Goal: Entertainment & Leisure: Browse casually

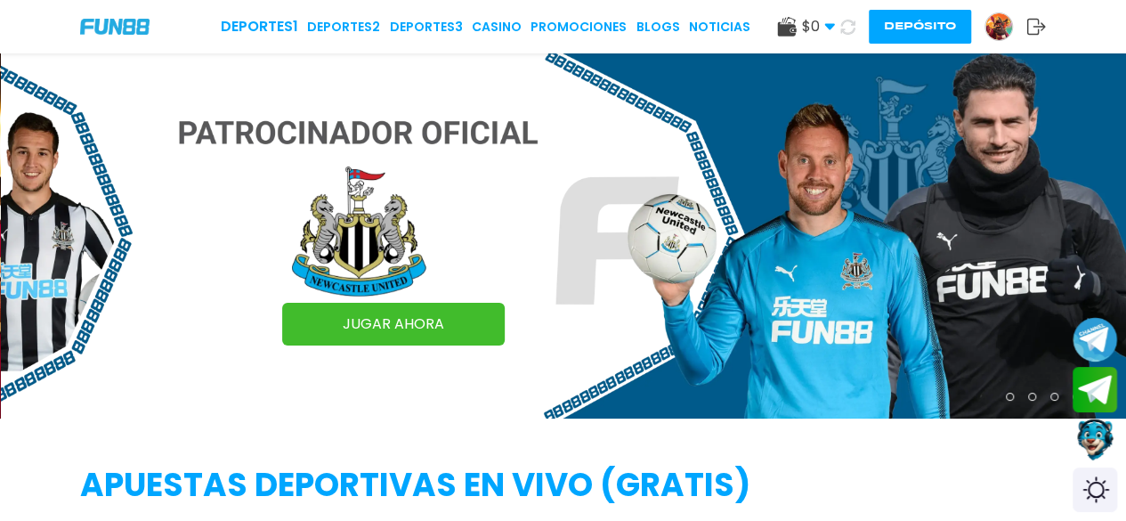
click at [898, 14] on button "Depósito" at bounding box center [920, 27] width 102 height 34
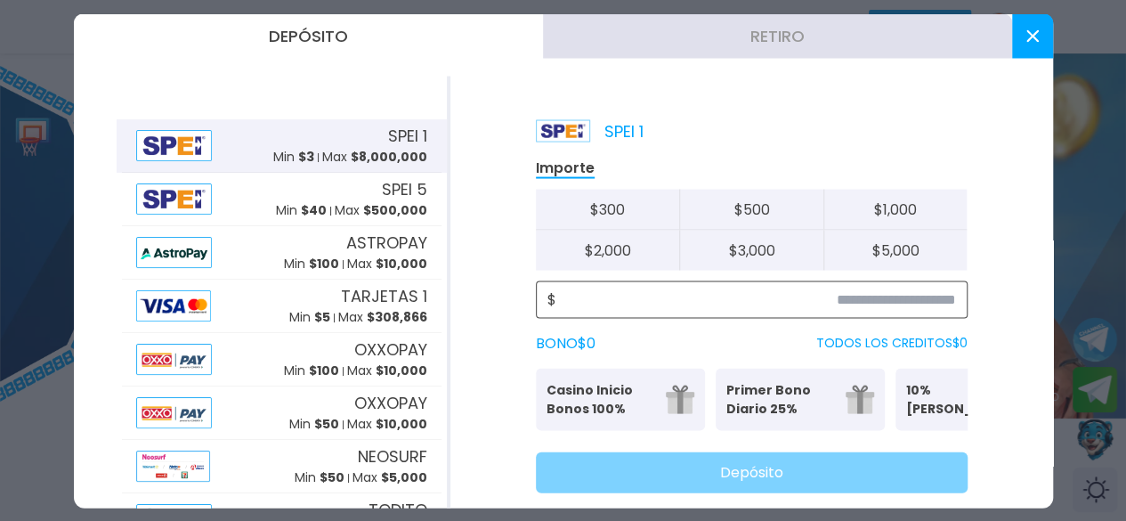
click at [889, 304] on input at bounding box center [756, 298] width 400 height 21
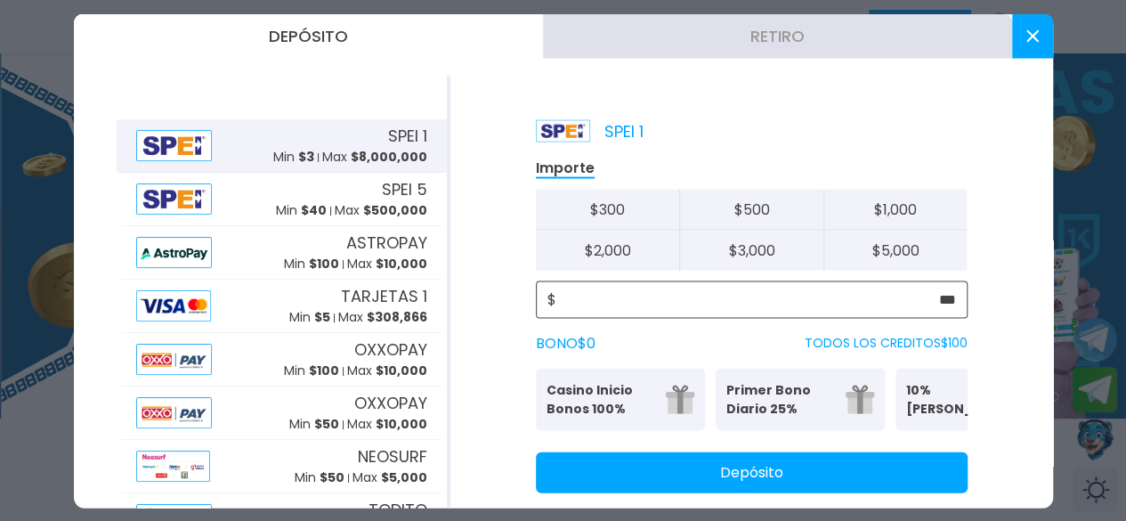
type input "***"
click at [825, 492] on button "Depósito" at bounding box center [752, 471] width 432 height 41
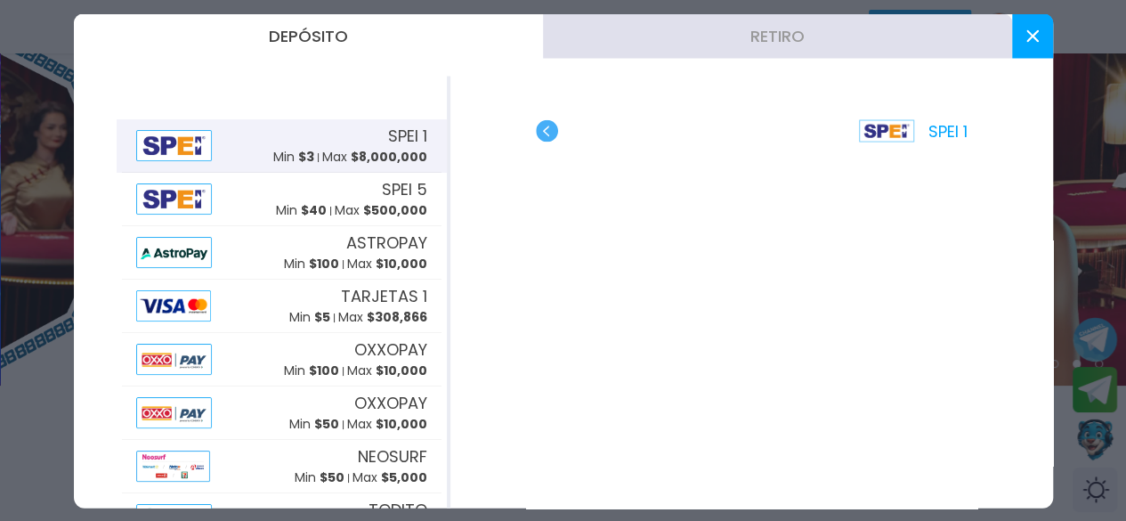
scroll to position [32, 0]
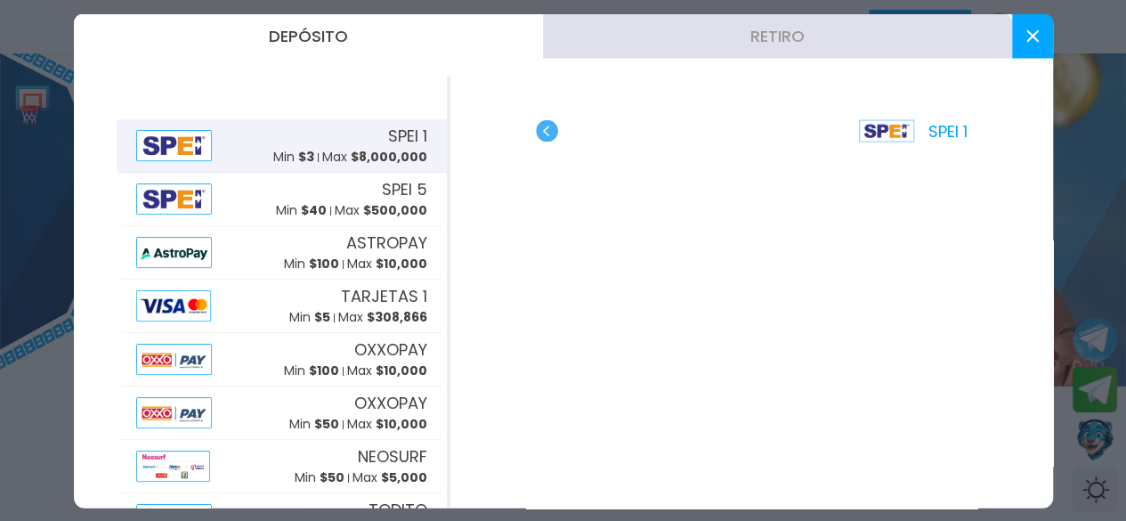
click at [1044, 38] on button at bounding box center [1032, 35] width 41 height 45
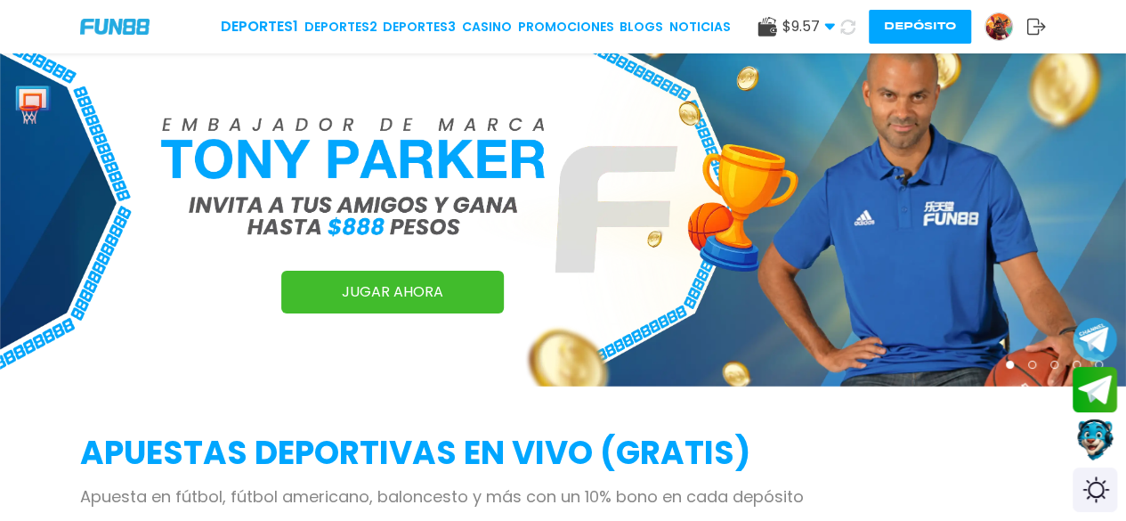
click at [841, 27] on icon at bounding box center [848, 27] width 16 height 16
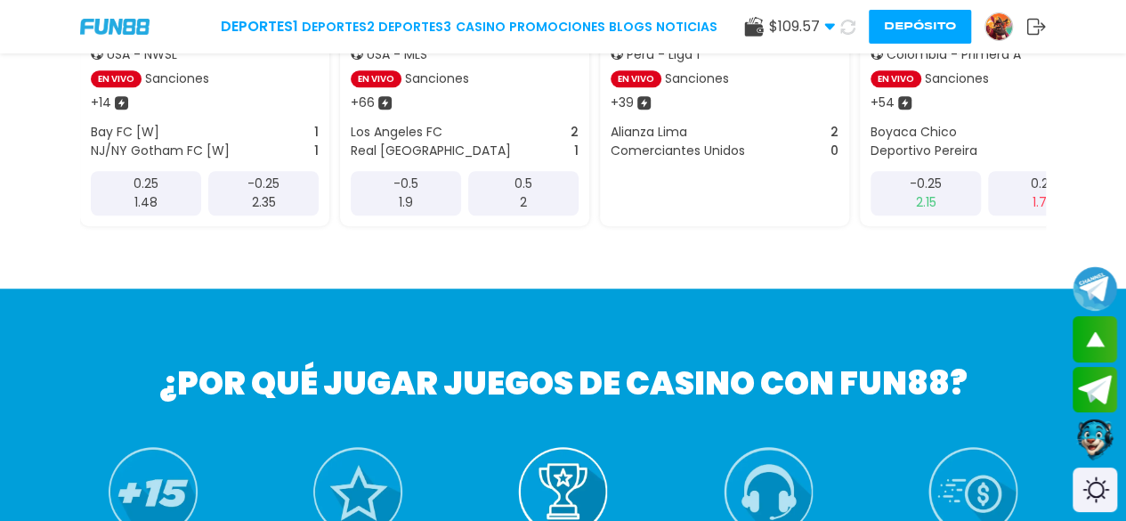
scroll to position [605, 0]
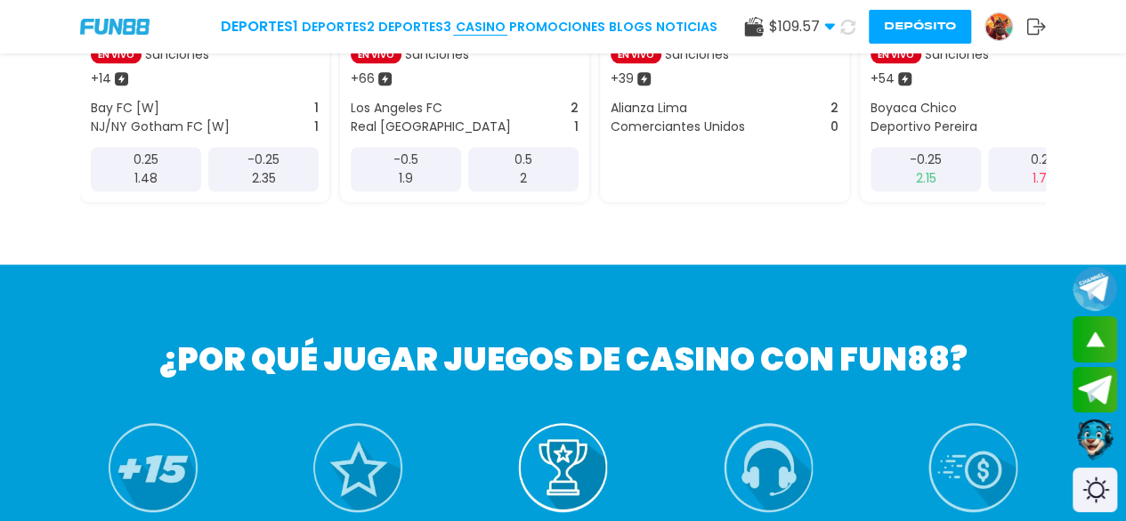
click at [500, 23] on link "CASINO" at bounding box center [480, 27] width 50 height 19
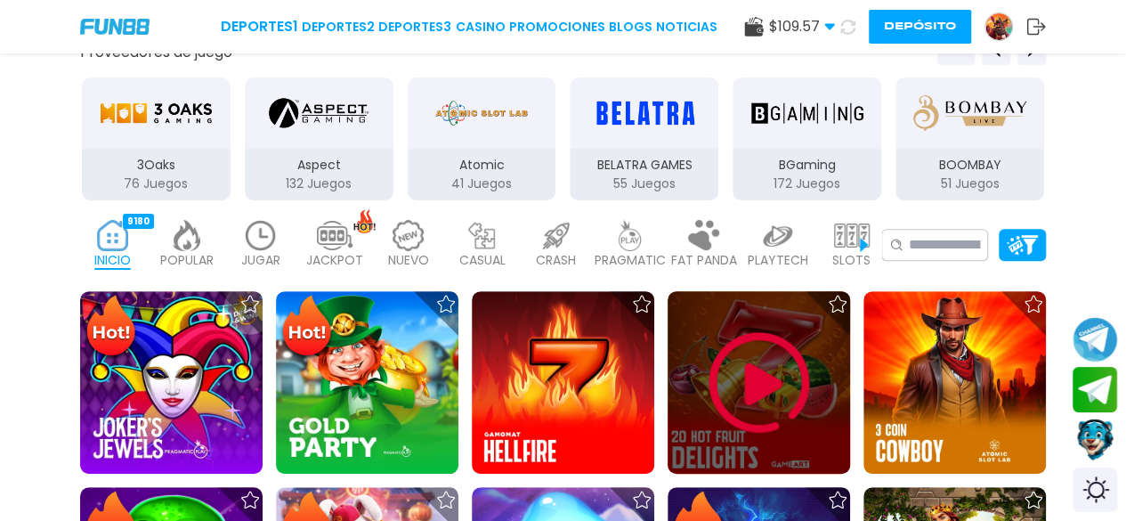
scroll to position [331, 0]
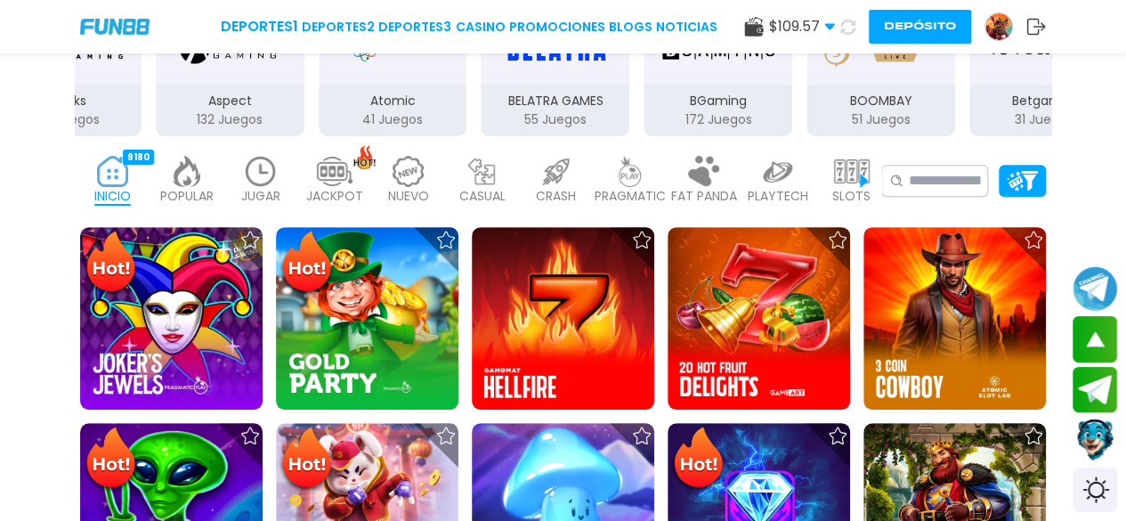
click at [257, 169] on img at bounding box center [261, 171] width 36 height 31
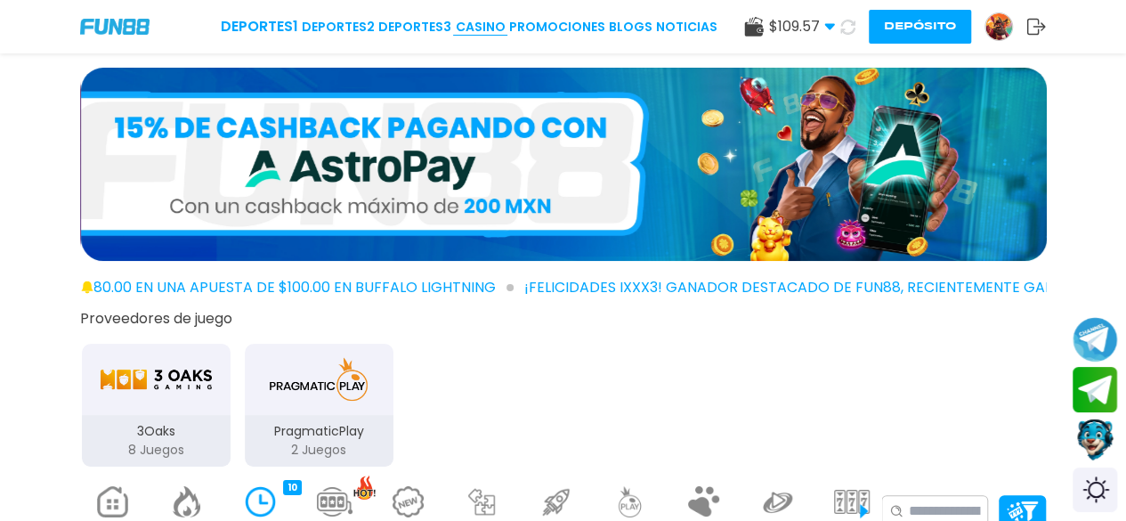
click at [494, 24] on link "CASINO" at bounding box center [480, 27] width 50 height 19
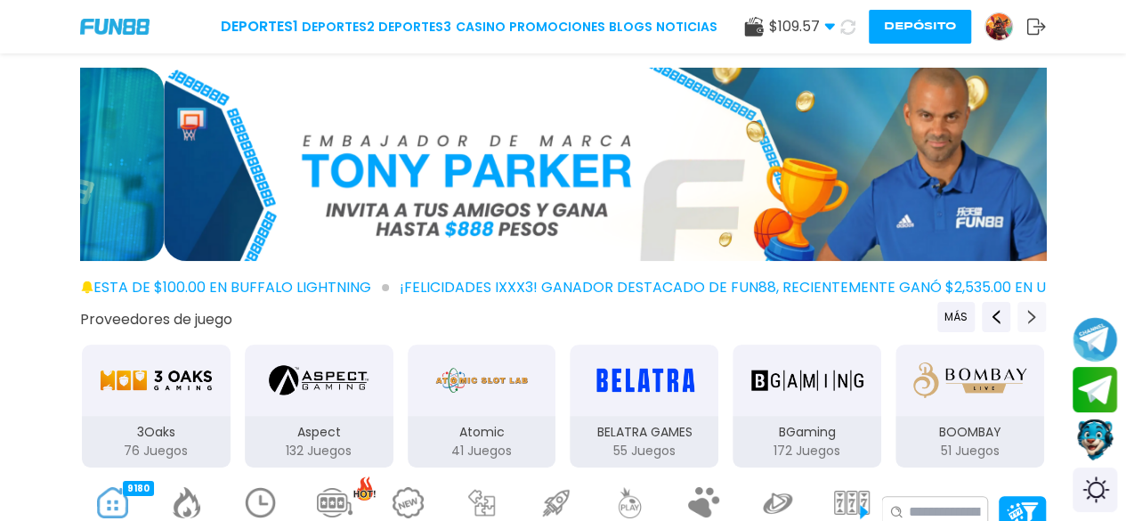
click at [1023, 315] on button "Next providers" at bounding box center [1032, 317] width 28 height 30
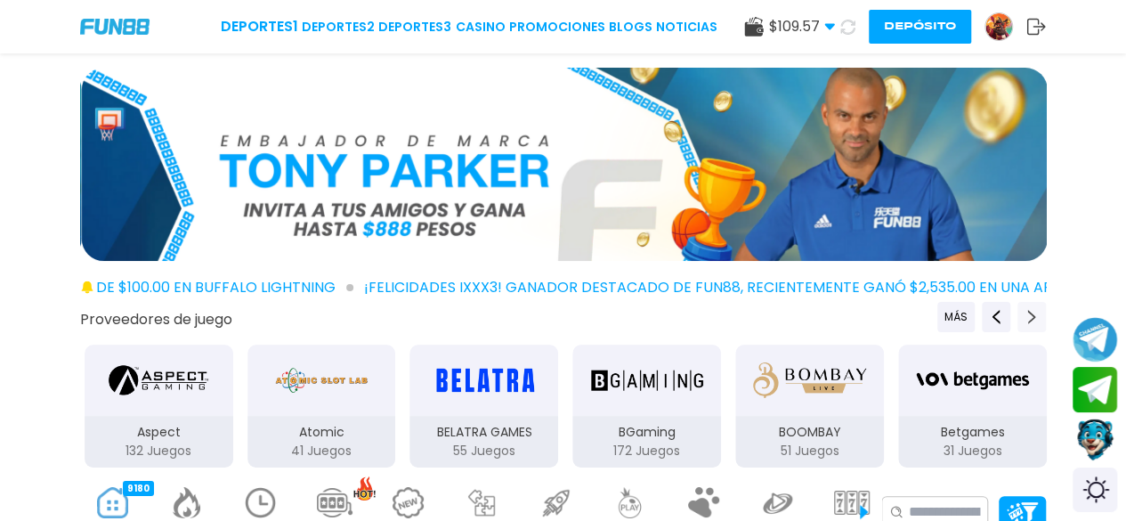
click at [1023, 315] on button "Next providers" at bounding box center [1032, 317] width 28 height 30
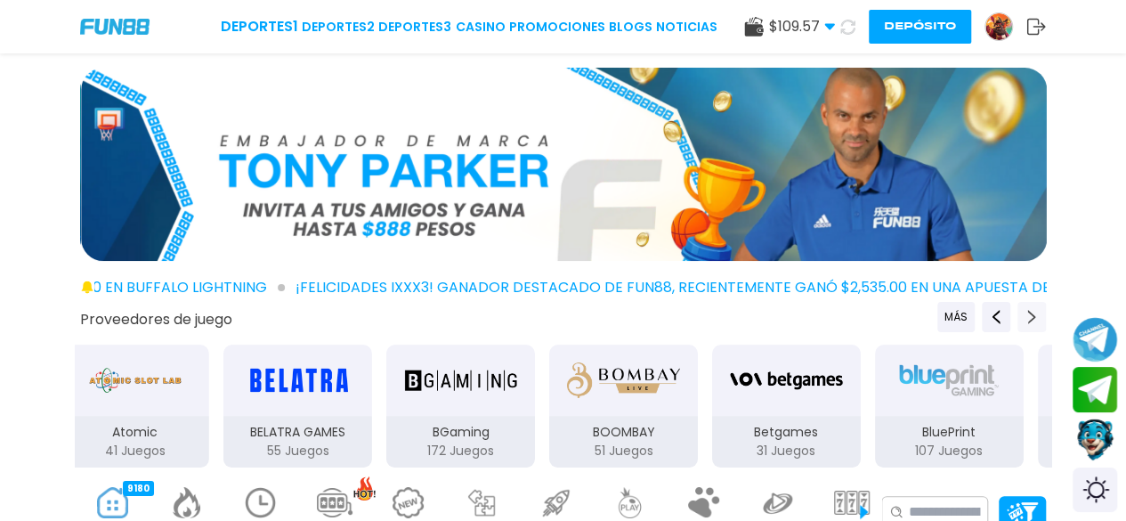
click at [1023, 315] on button "Next providers" at bounding box center [1032, 317] width 28 height 30
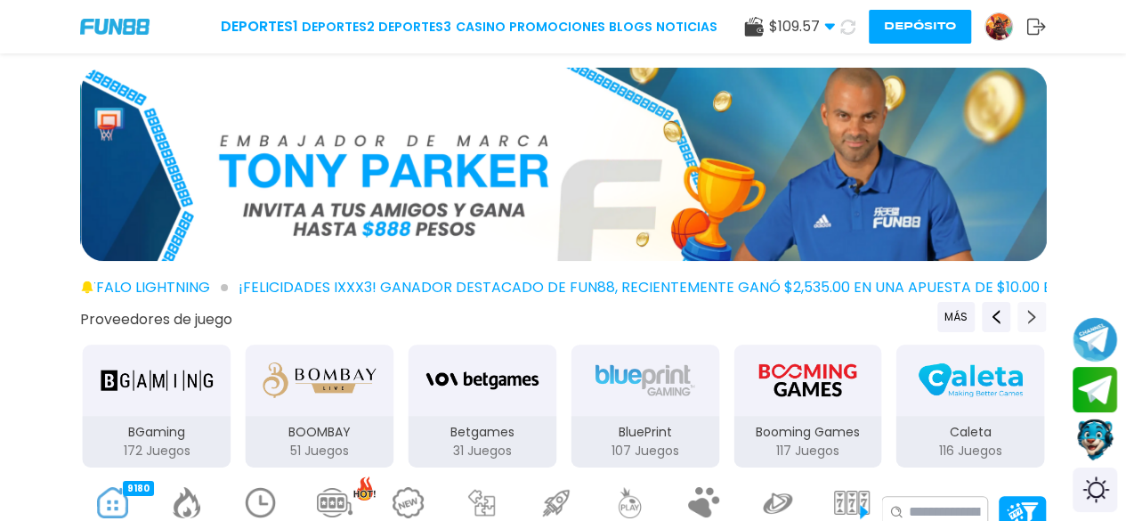
click at [1023, 315] on button "Next providers" at bounding box center [1032, 317] width 28 height 30
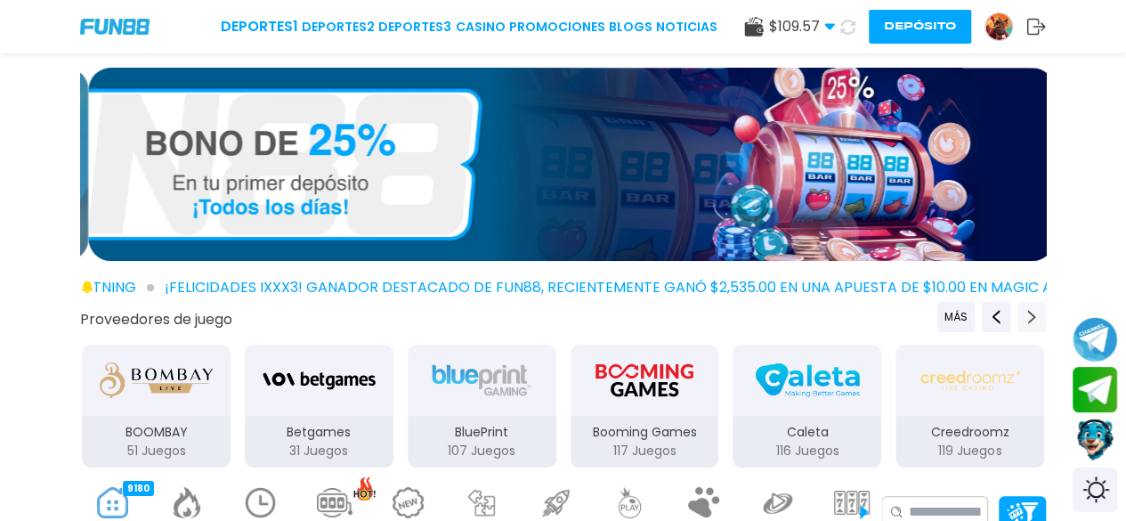
click at [1033, 314] on icon "Next providers" at bounding box center [1032, 317] width 14 height 14
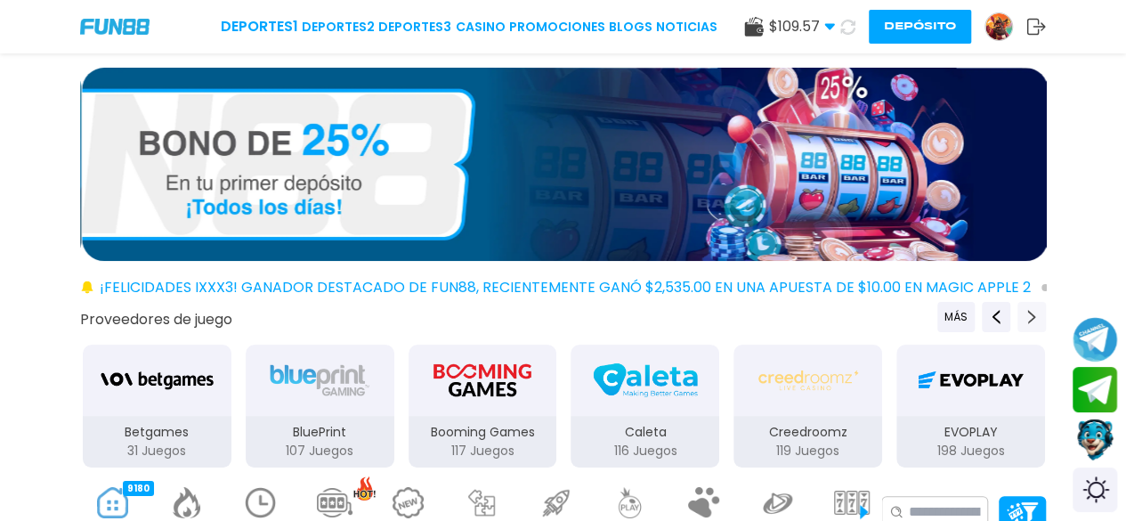
click at [1033, 314] on icon "Next providers" at bounding box center [1032, 317] width 14 height 14
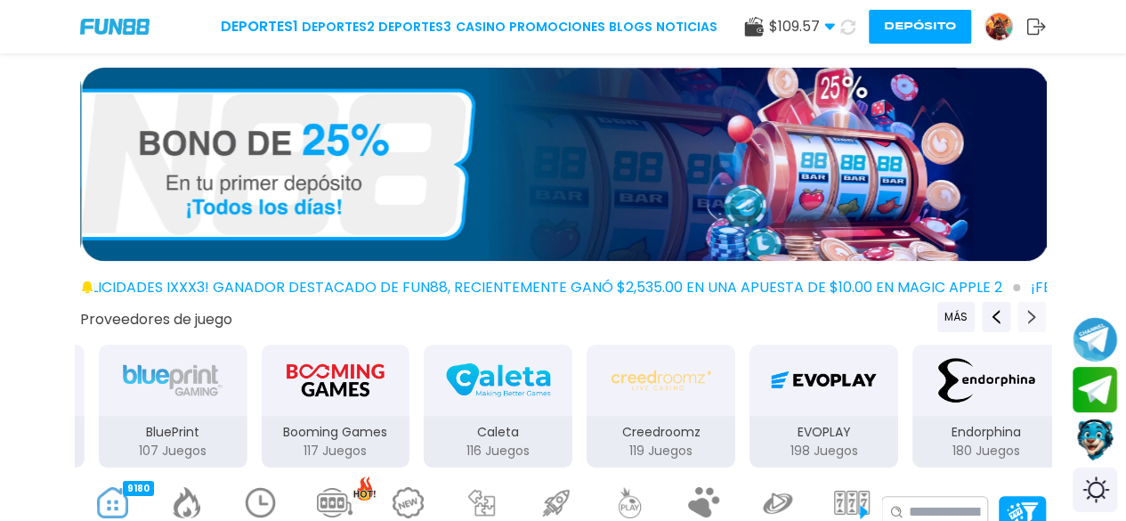
click at [1033, 314] on icon "Next providers" at bounding box center [1032, 317] width 14 height 14
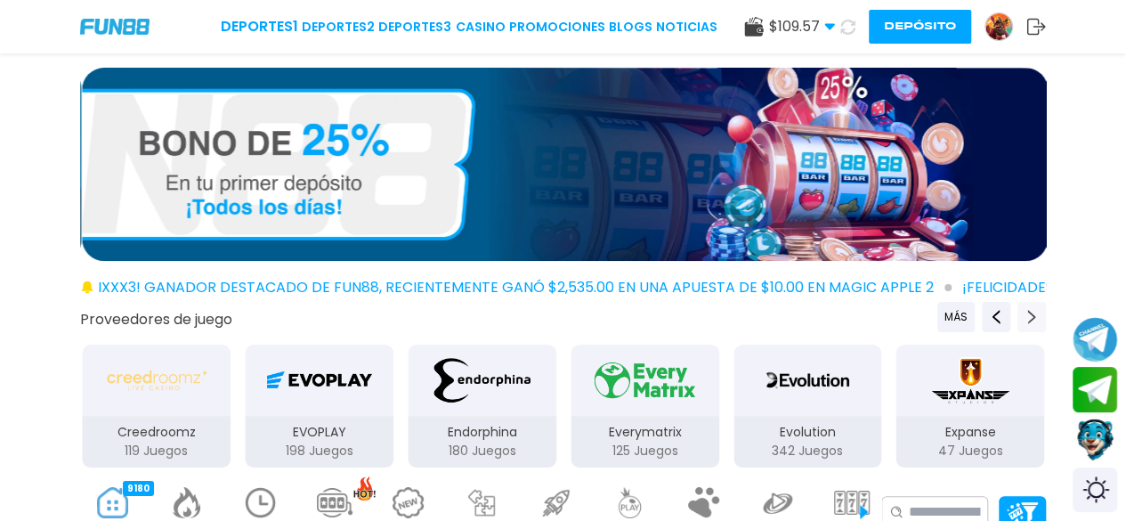
click at [1033, 314] on icon "Next providers" at bounding box center [1032, 317] width 14 height 14
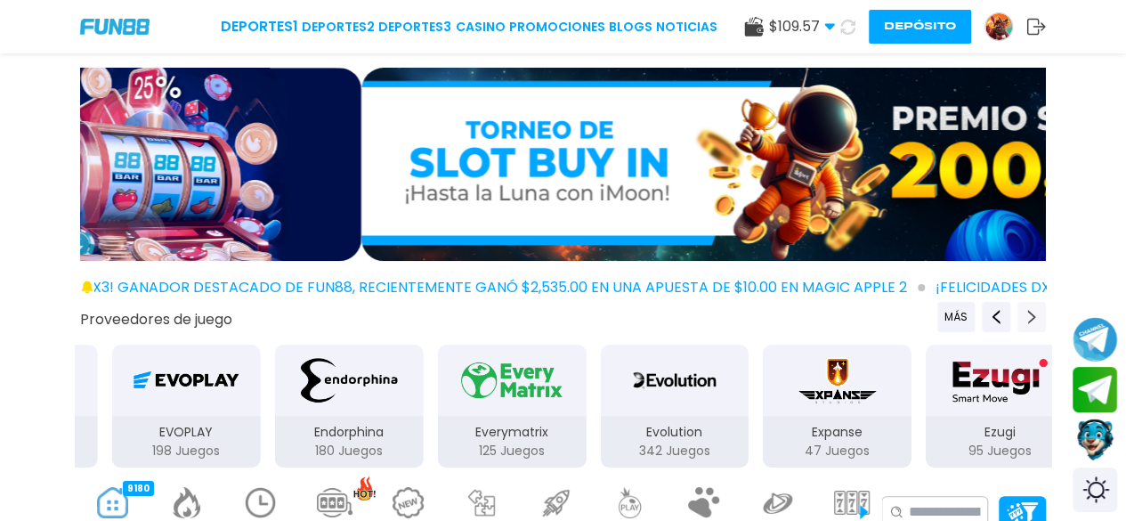
click at [1033, 314] on icon "Next providers" at bounding box center [1032, 317] width 14 height 14
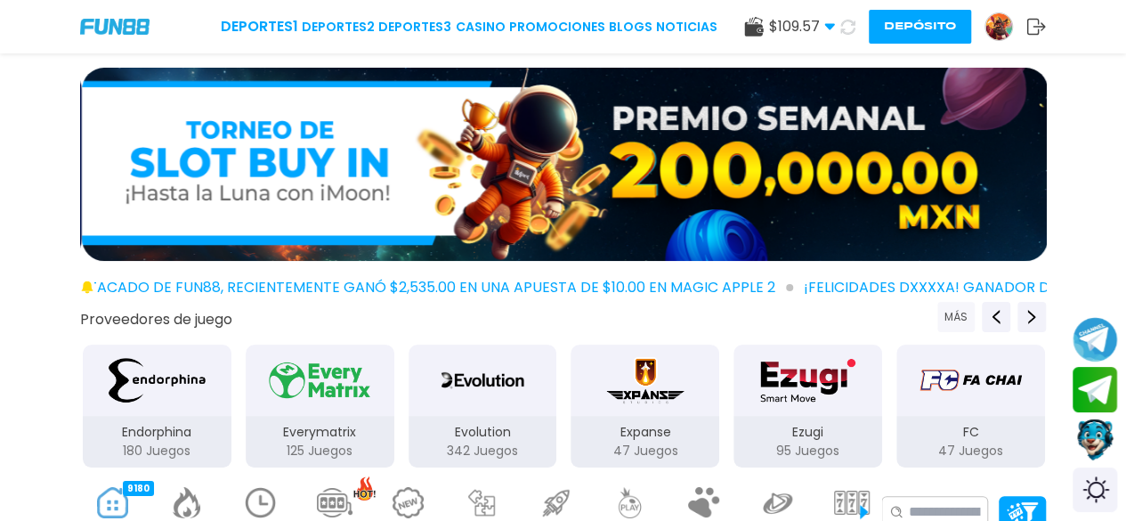
click at [973, 314] on button "MÁS" at bounding box center [955, 317] width 37 height 30
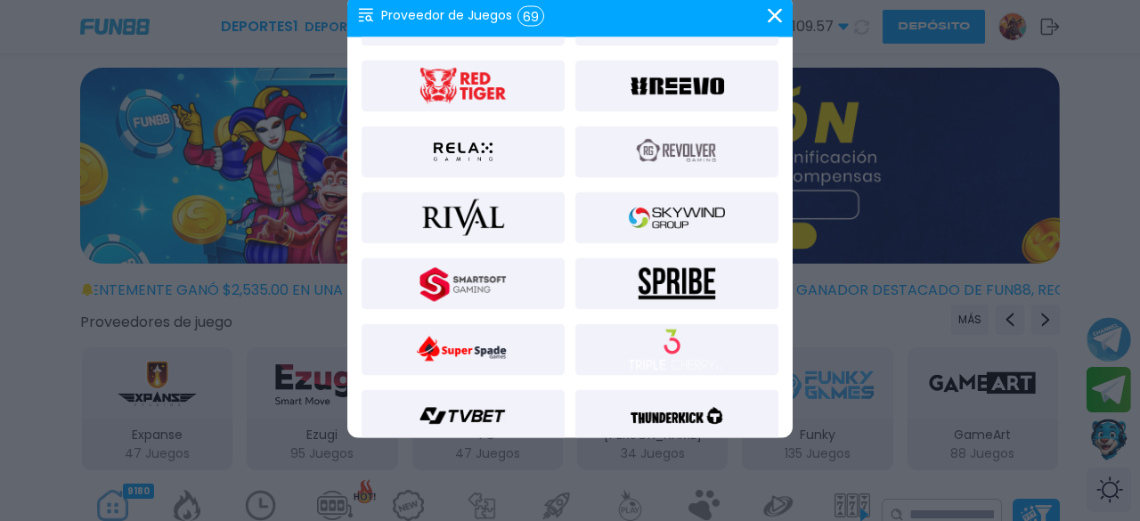
scroll to position [1473, 0]
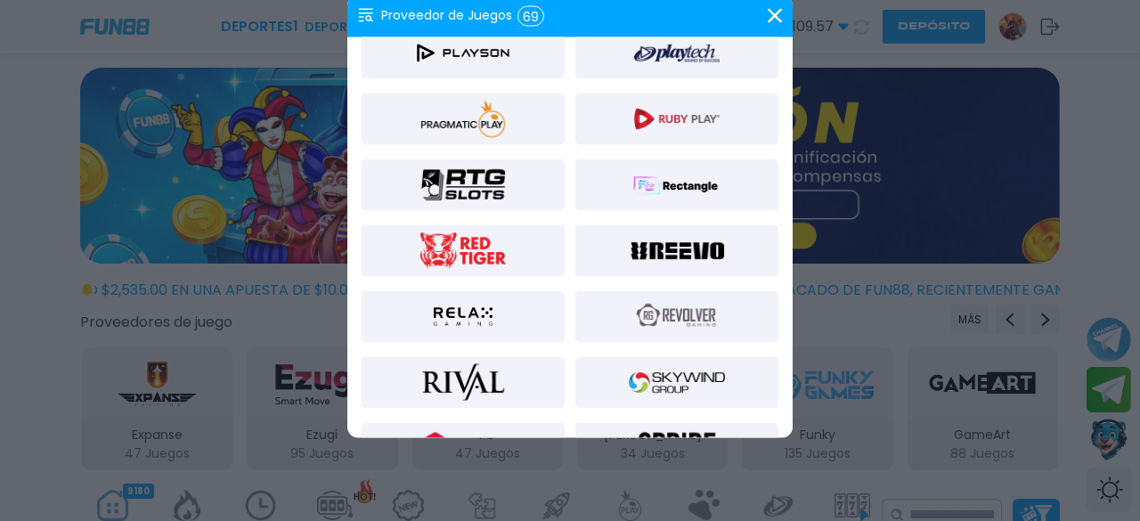
click at [469, 74] on img at bounding box center [463, 52] width 96 height 43
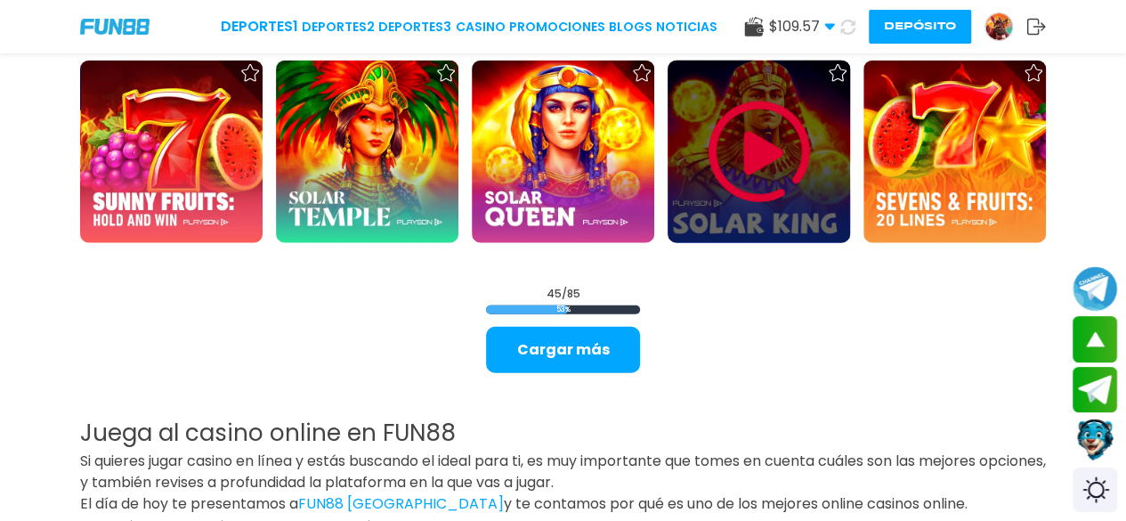
scroll to position [2076, 0]
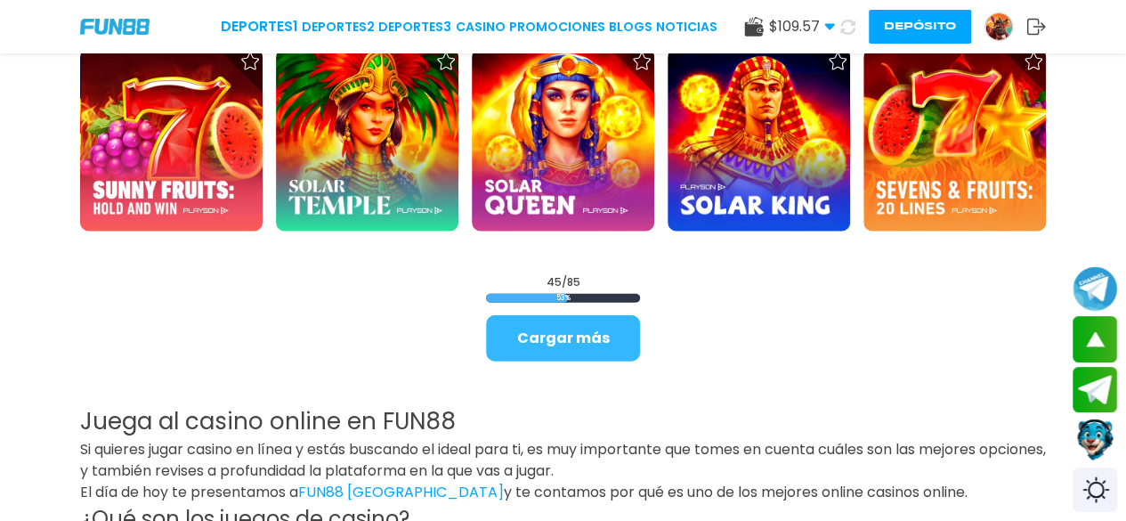
click at [602, 325] on button "Cargar más" at bounding box center [563, 338] width 154 height 46
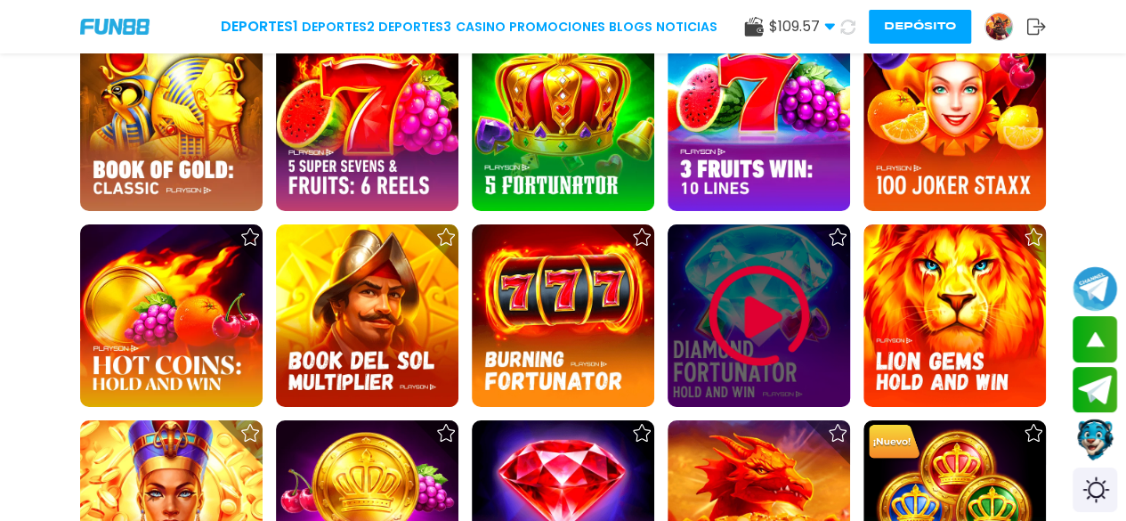
scroll to position [3079, 0]
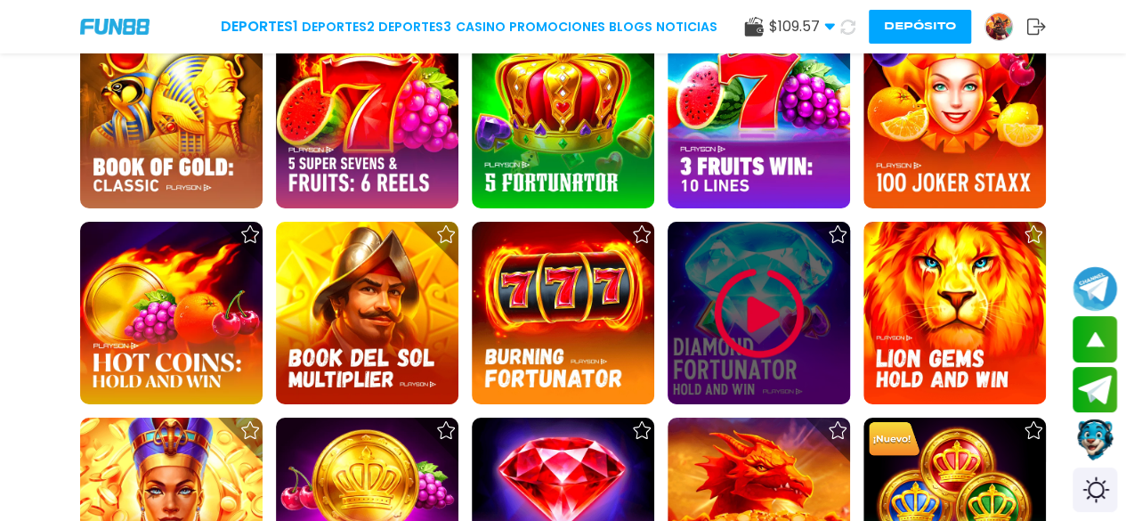
click at [730, 339] on img at bounding box center [759, 313] width 107 height 107
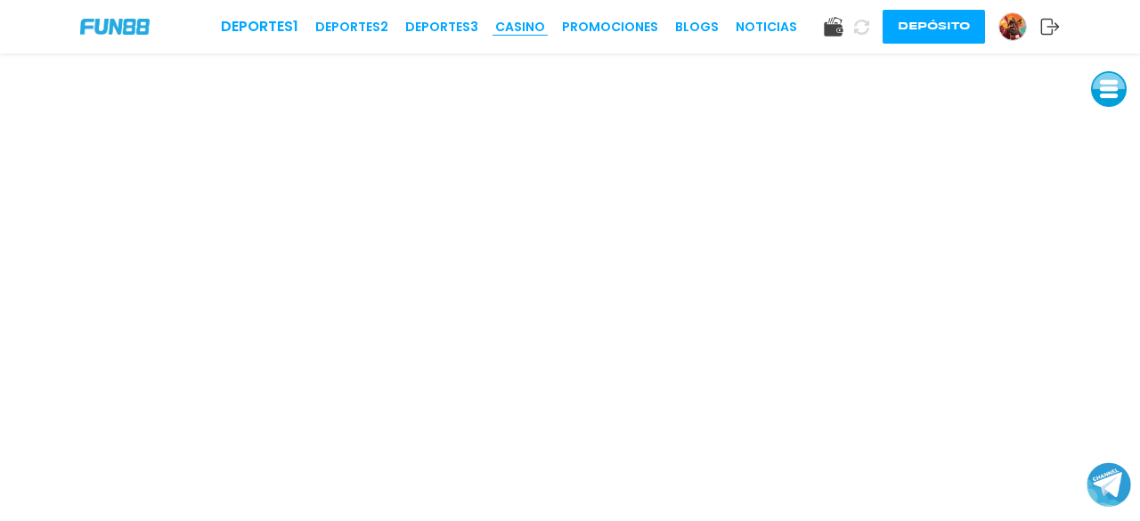
click at [540, 25] on link "CASINO" at bounding box center [520, 27] width 50 height 19
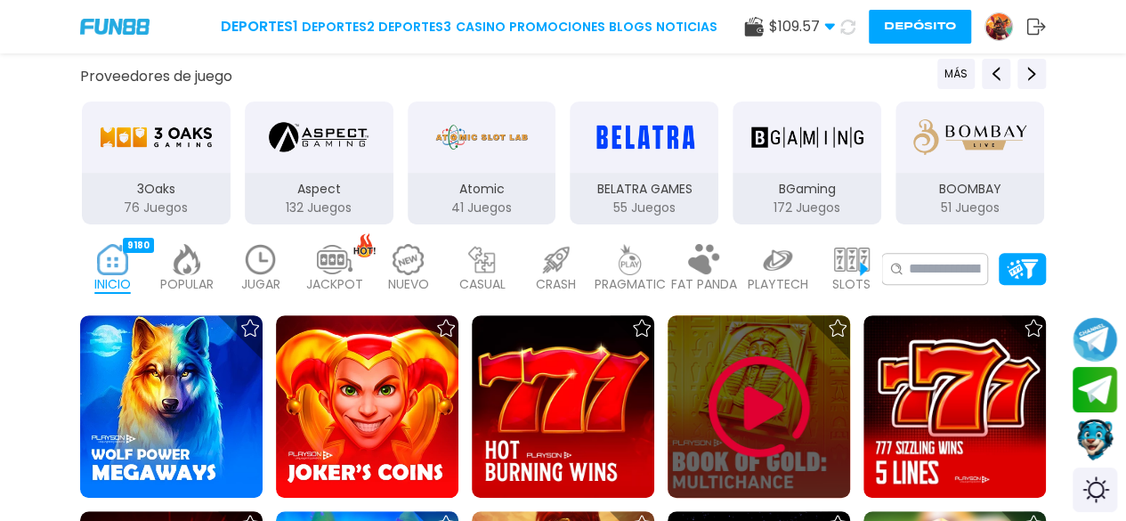
scroll to position [244, 0]
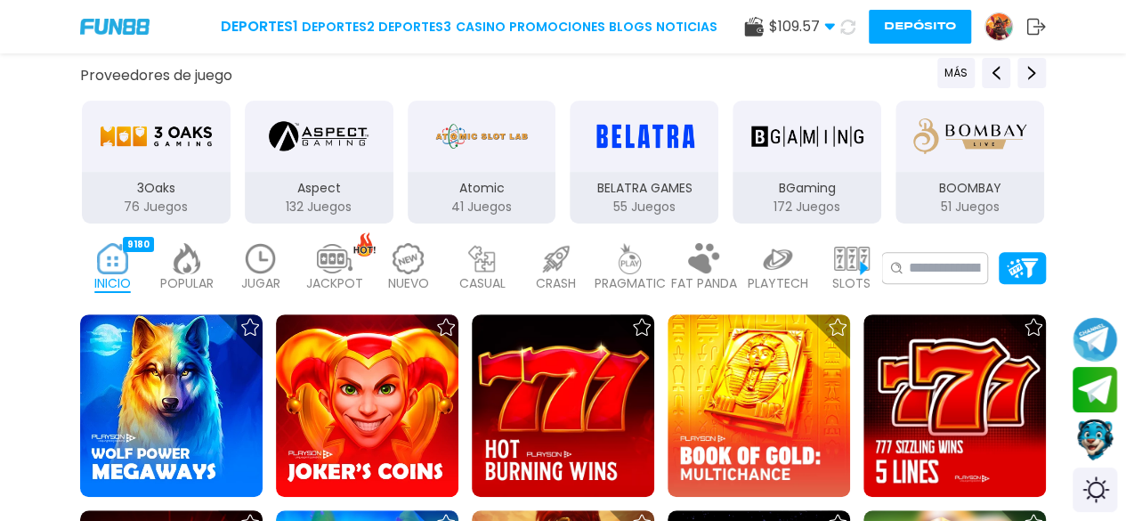
click at [155, 159] on img "3Oaks" at bounding box center [156, 136] width 112 height 50
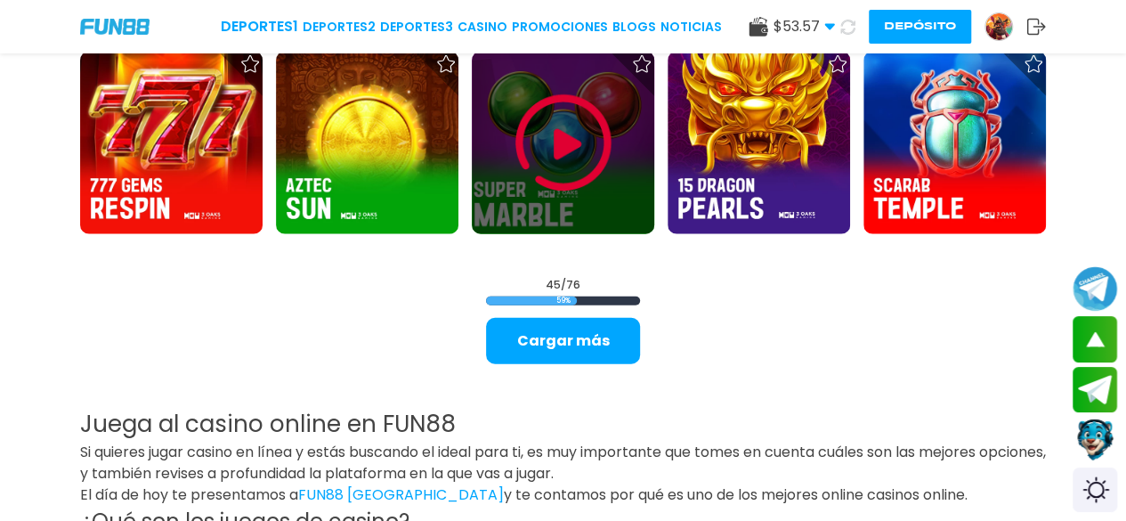
scroll to position [2114, 0]
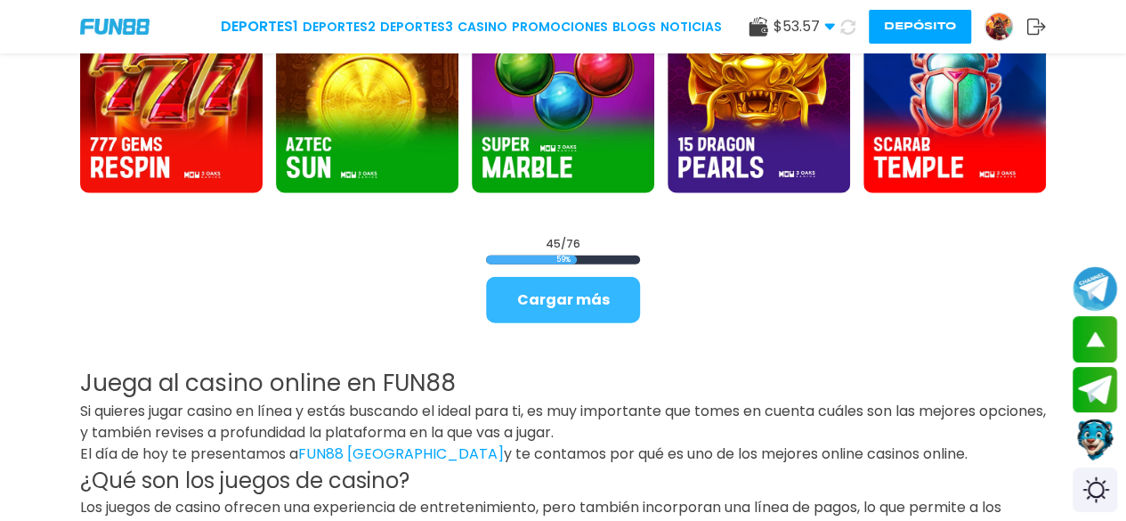
click at [567, 314] on button "Cargar más" at bounding box center [563, 300] width 154 height 46
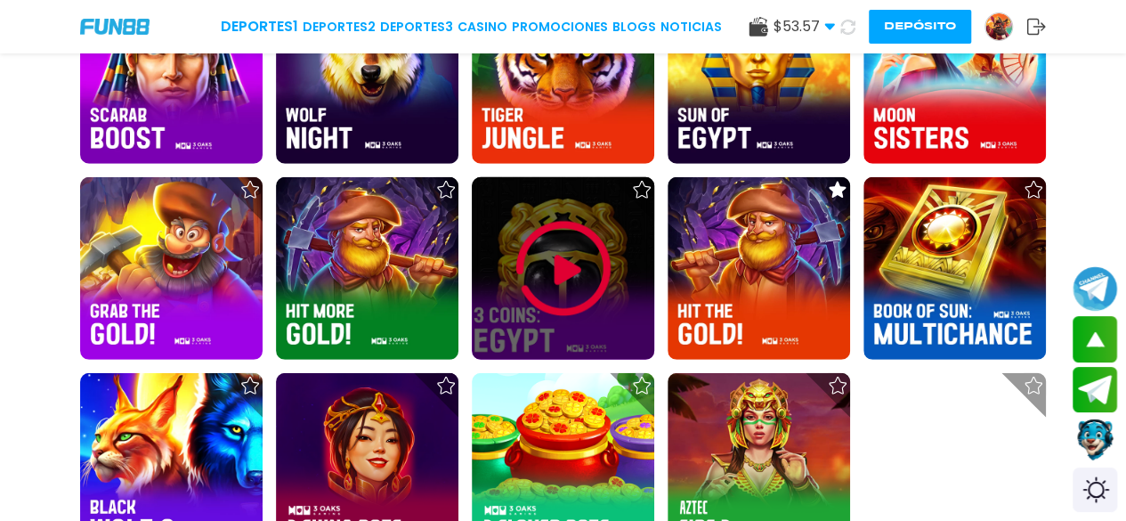
scroll to position [2536, 0]
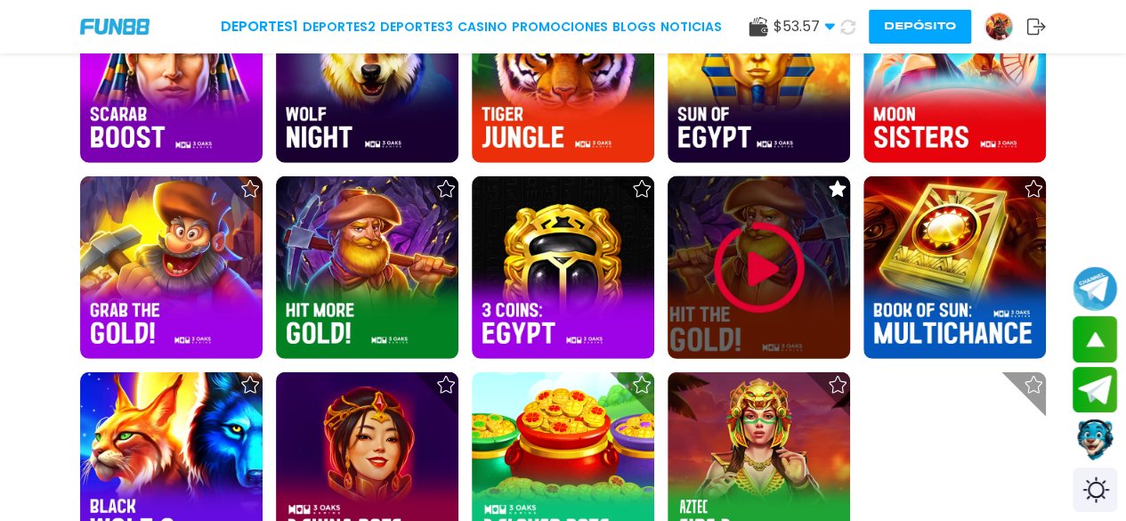
click at [797, 223] on img at bounding box center [759, 268] width 107 height 107
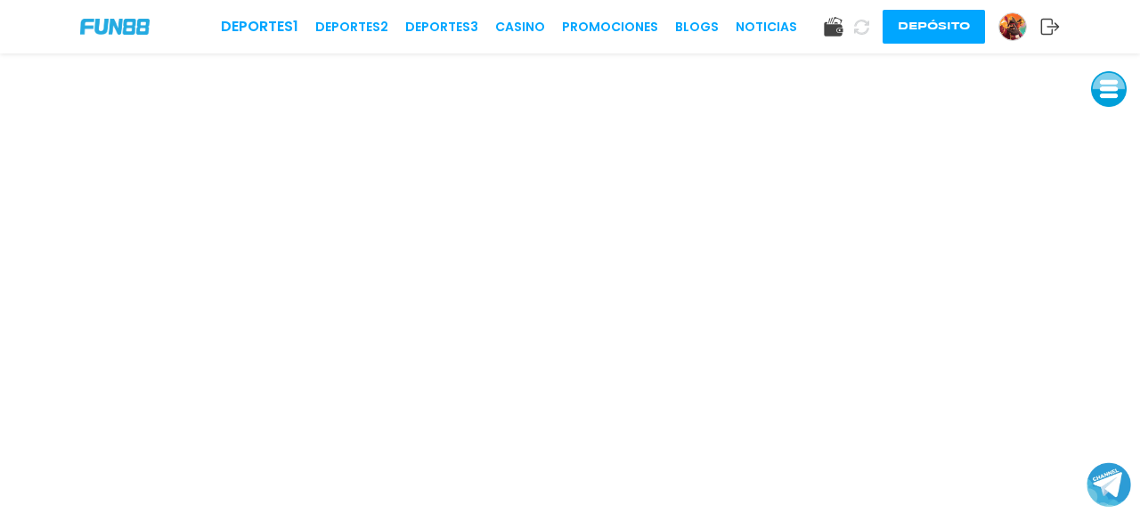
click at [523, 37] on div "Deportes 1 Deportes 2 Deportes 3 CASINO Promociones BLOGS NOTICIAS Depósito" at bounding box center [570, 26] width 1140 height 53
click at [523, 35] on link "CASINO" at bounding box center [520, 27] width 50 height 19
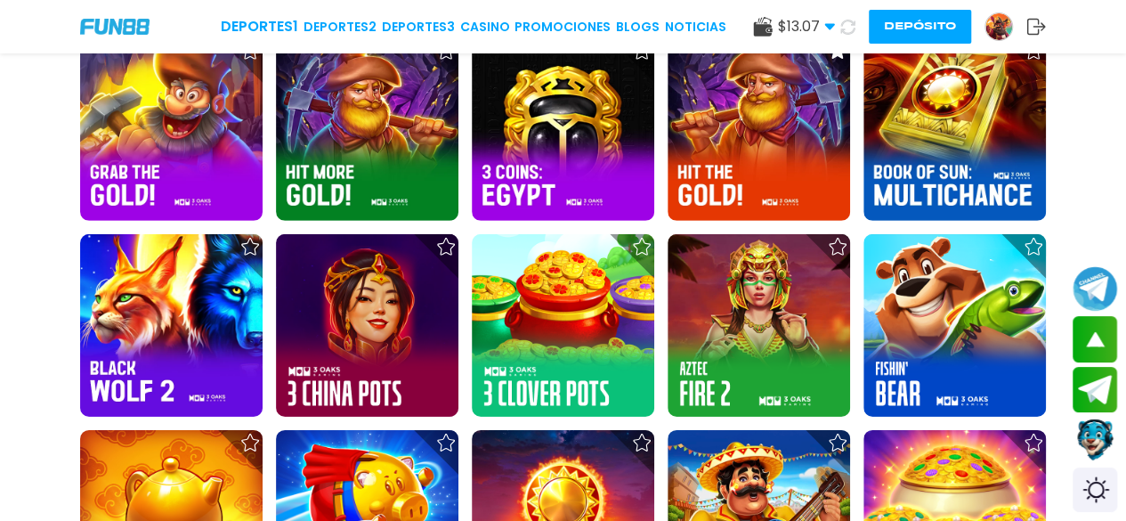
scroll to position [2675, 0]
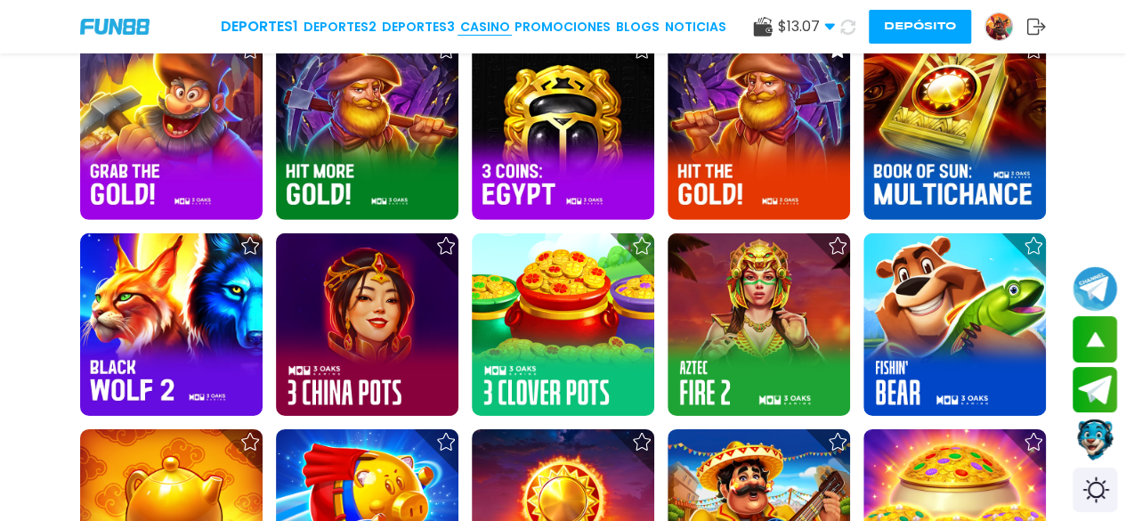
click at [500, 19] on link "CASINO" at bounding box center [484, 27] width 50 height 19
click at [499, 20] on link "CASINO" at bounding box center [484, 27] width 50 height 19
click at [498, 28] on link "CASINO" at bounding box center [484, 27] width 50 height 19
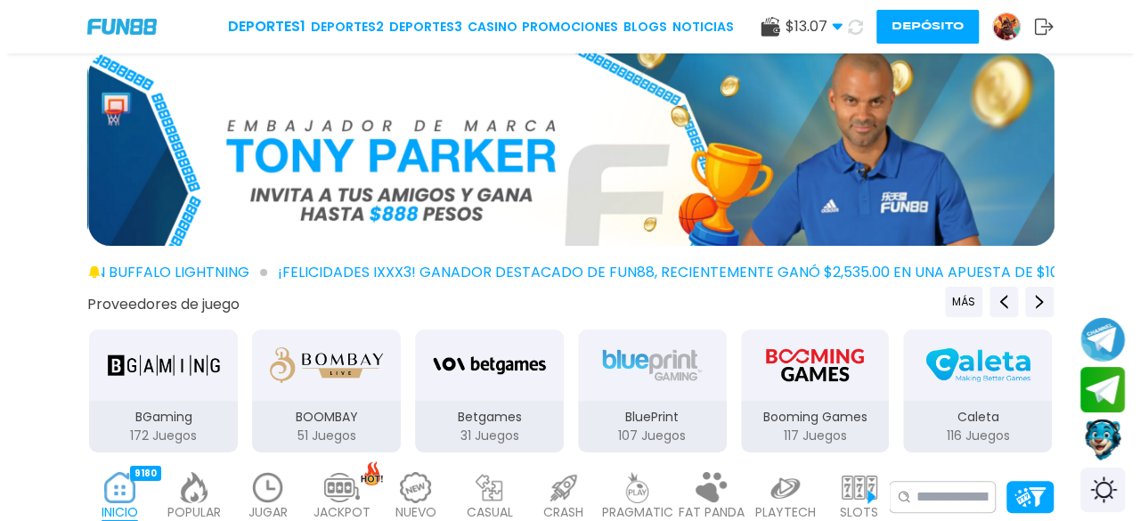
scroll to position [0, 0]
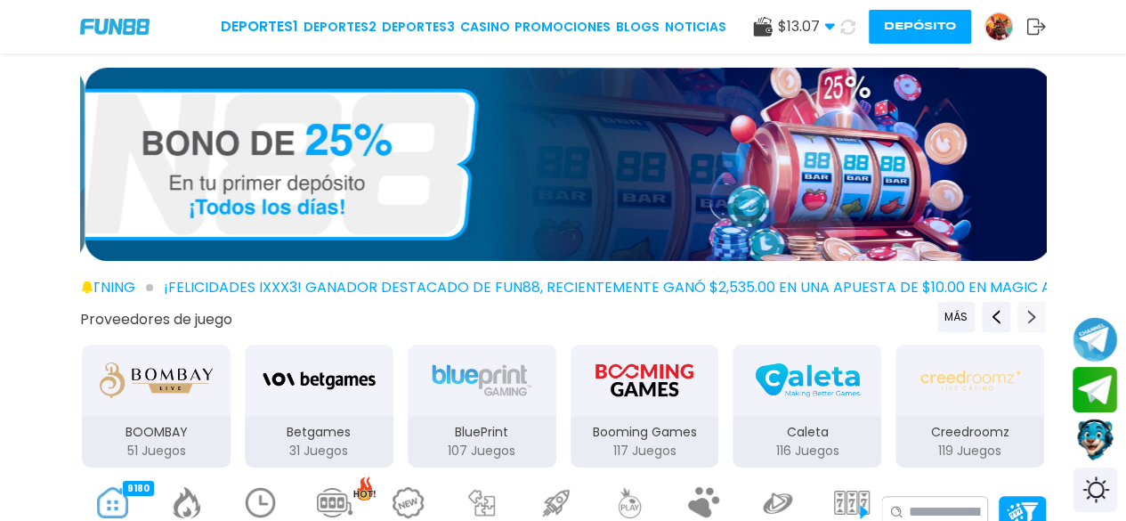
click at [1035, 316] on use "Next providers" at bounding box center [1032, 317] width 8 height 14
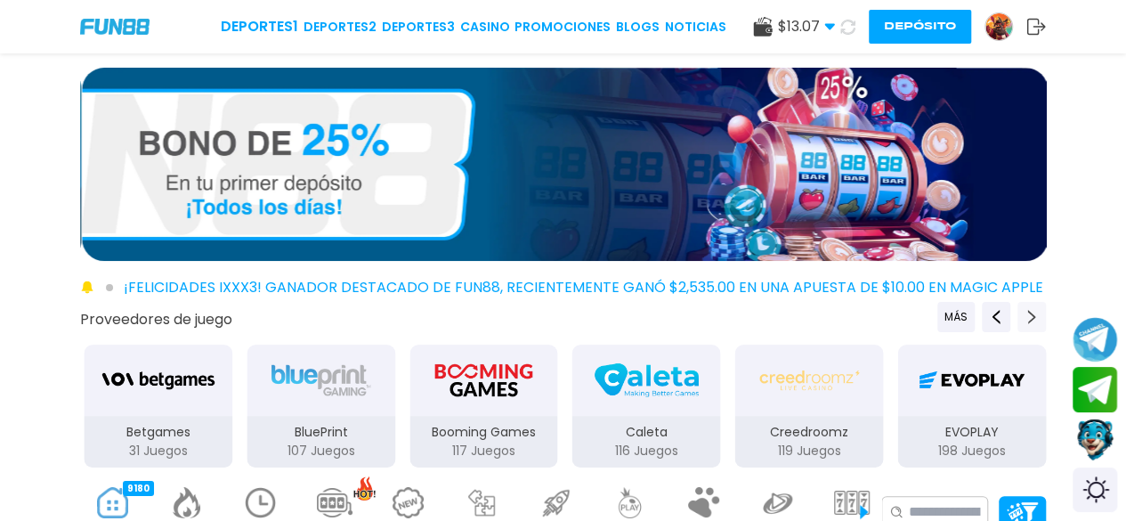
click at [1035, 316] on use "Next providers" at bounding box center [1032, 317] width 8 height 14
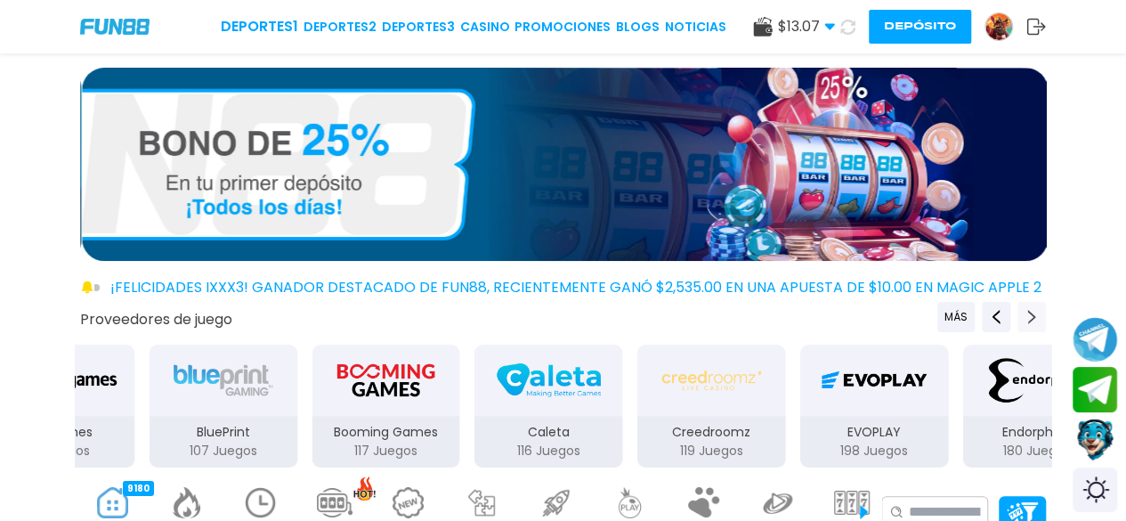
click at [1035, 316] on use "Next providers" at bounding box center [1032, 317] width 8 height 14
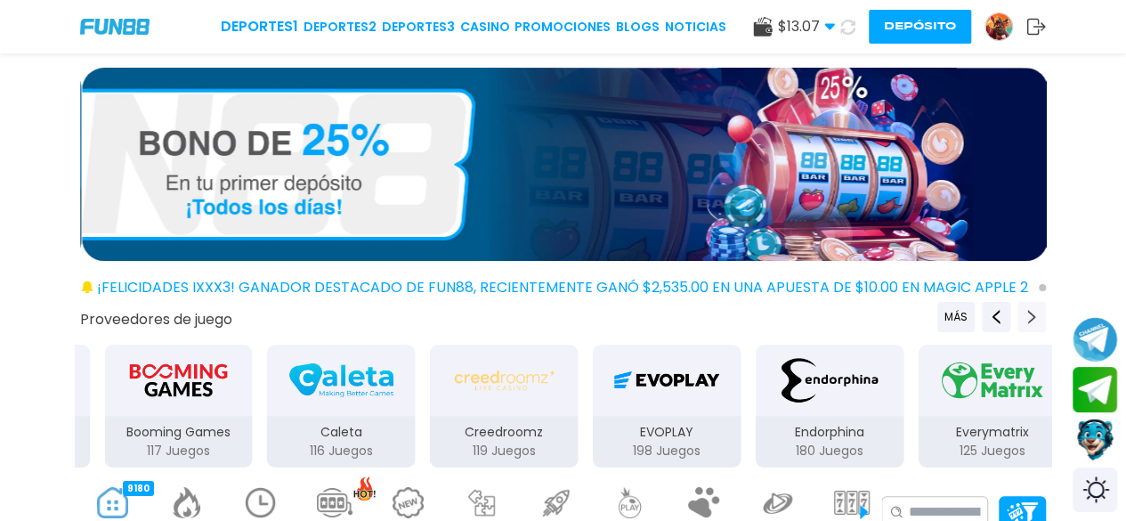
click at [1035, 316] on use "Next providers" at bounding box center [1032, 317] width 8 height 14
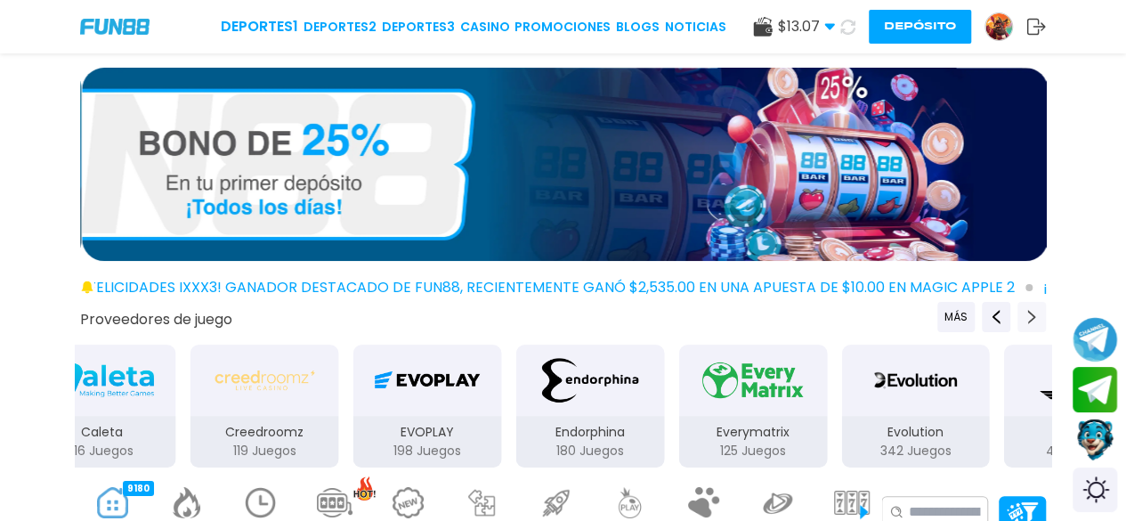
click at [1035, 316] on use "Next providers" at bounding box center [1032, 317] width 8 height 14
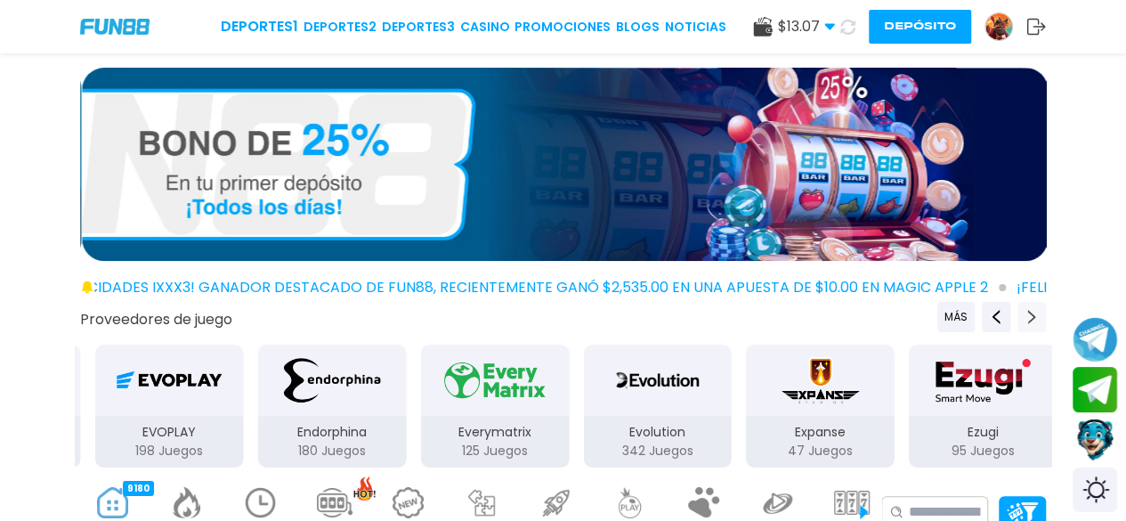
click at [1035, 316] on use "Next providers" at bounding box center [1032, 317] width 8 height 14
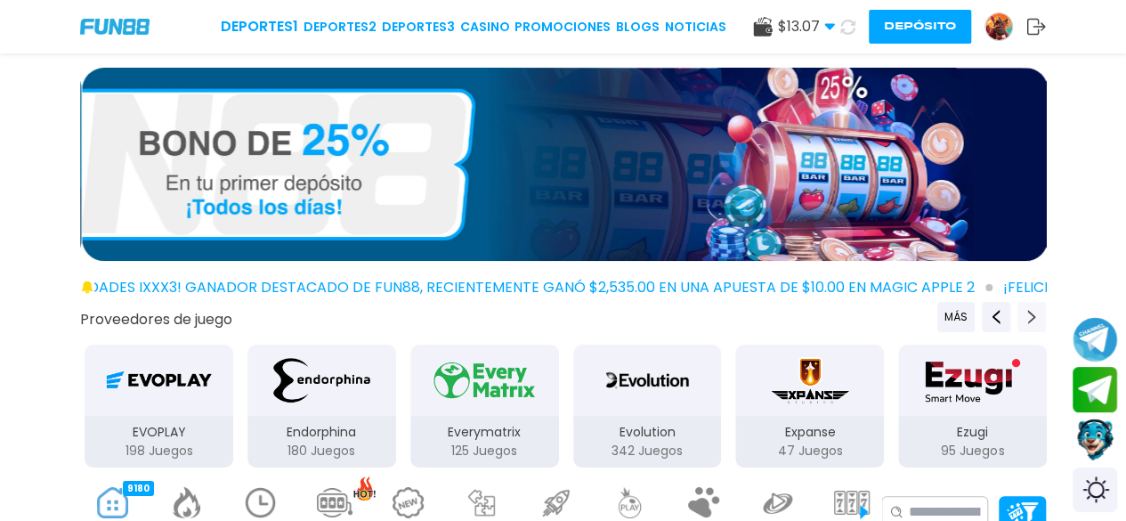
click at [1035, 316] on use "Next providers" at bounding box center [1032, 317] width 8 height 14
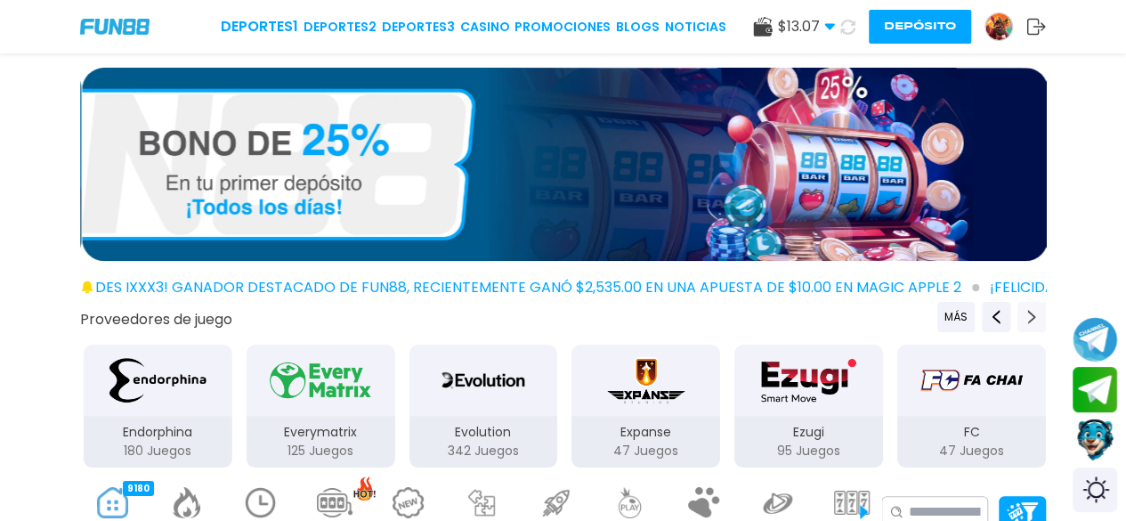
click at [1035, 316] on use "Next providers" at bounding box center [1032, 317] width 8 height 14
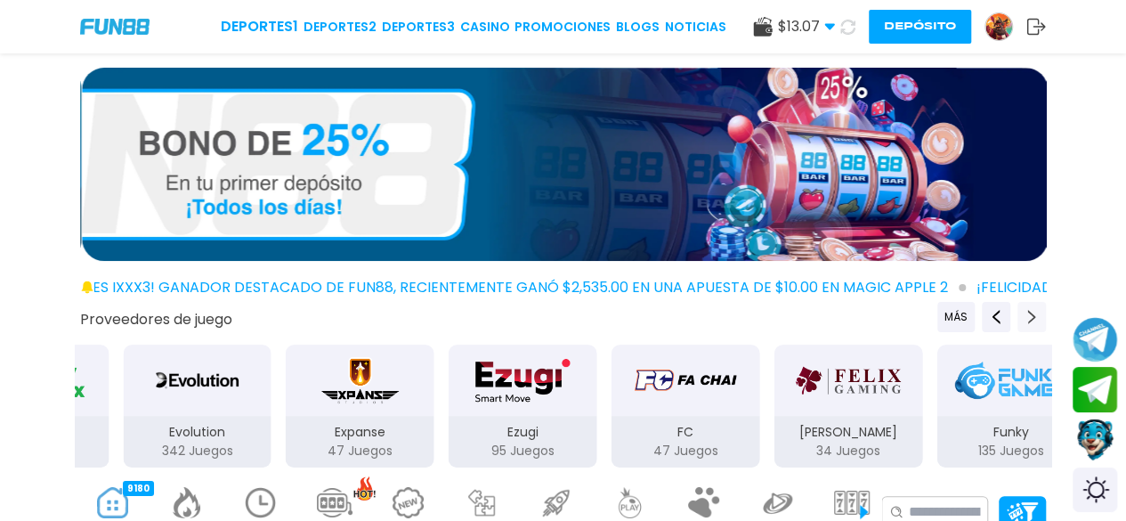
click at [1035, 316] on use "Next providers" at bounding box center [1032, 317] width 8 height 14
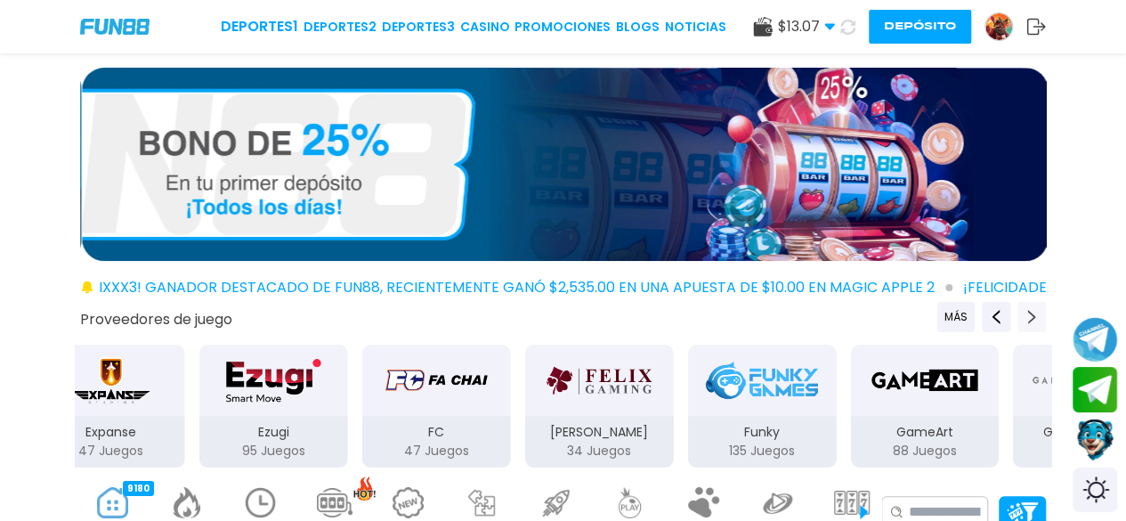
click at [1035, 316] on use "Next providers" at bounding box center [1032, 317] width 8 height 14
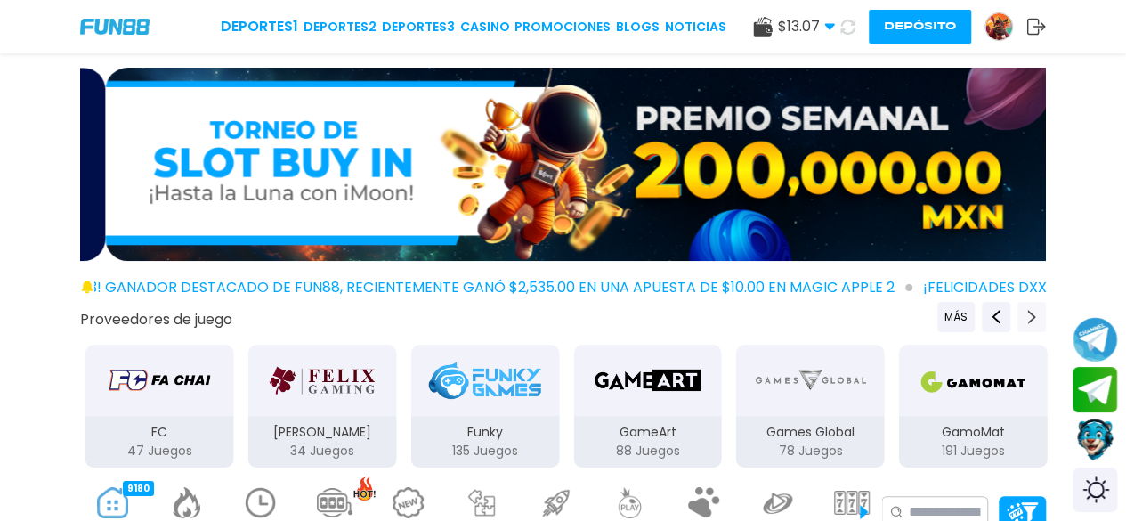
click at [1035, 316] on use "Next providers" at bounding box center [1032, 317] width 8 height 14
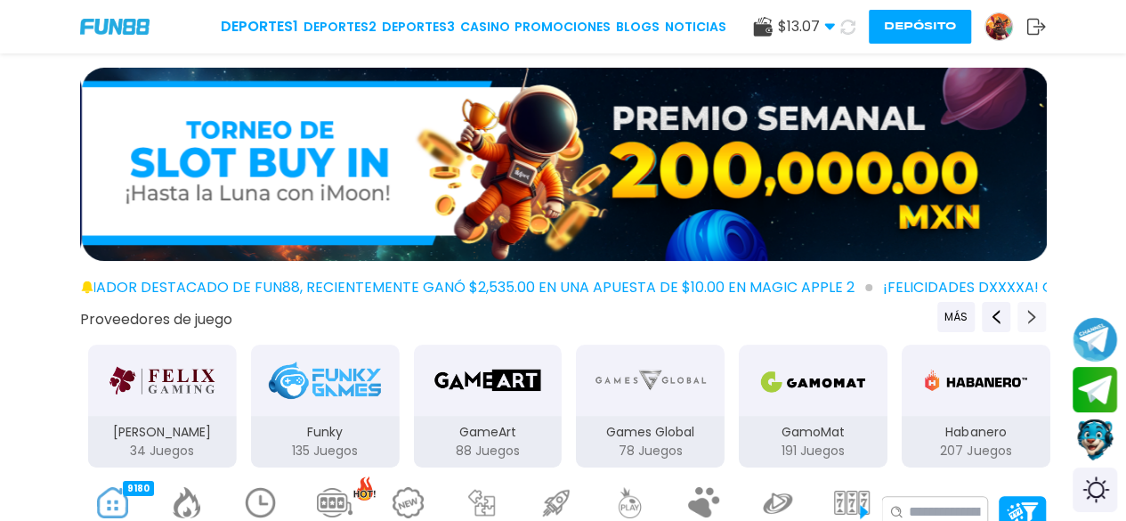
click at [1035, 316] on use "Next providers" at bounding box center [1032, 317] width 8 height 14
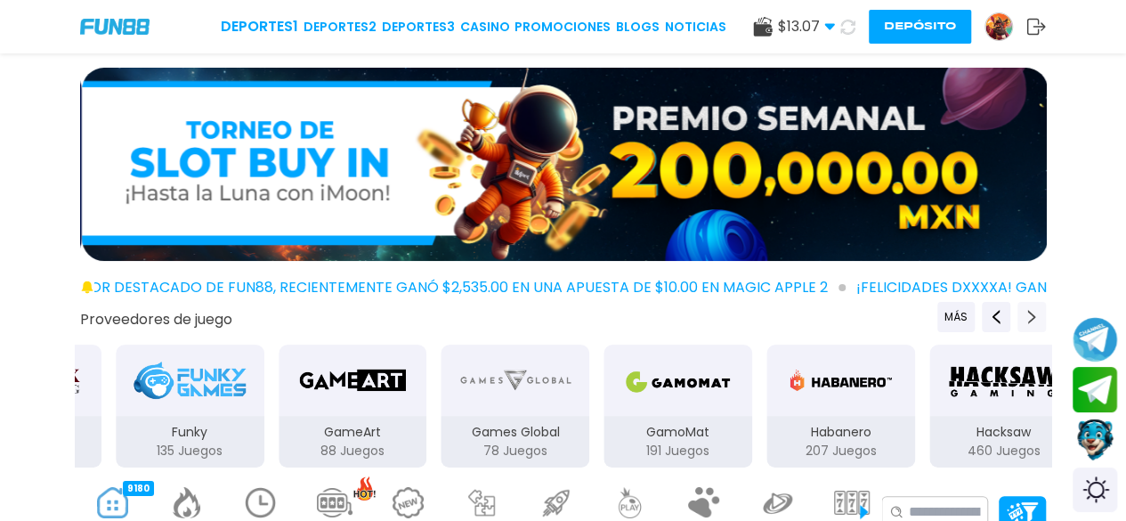
click at [1035, 316] on use "Next providers" at bounding box center [1032, 317] width 8 height 14
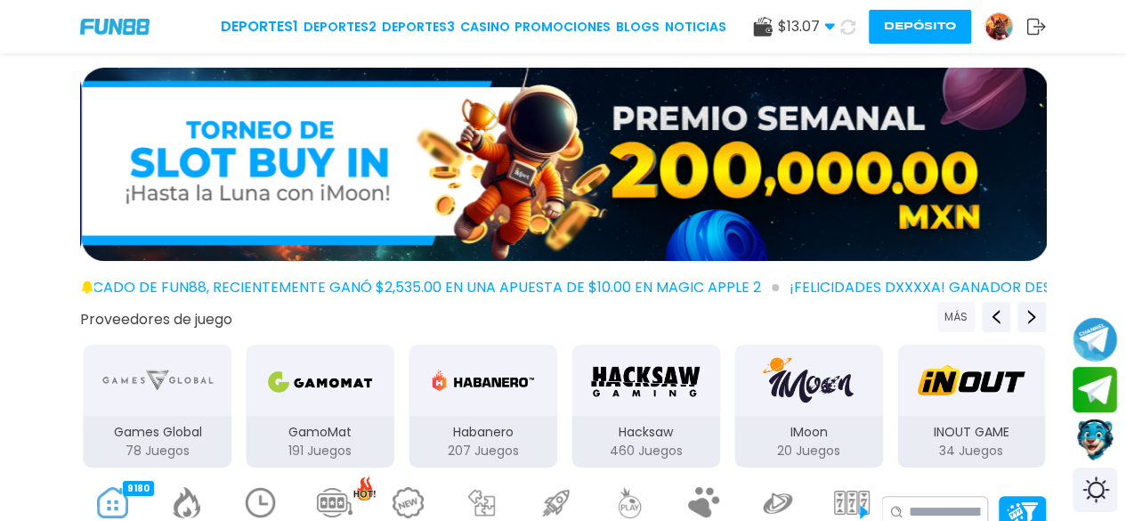
click at [962, 312] on button "MÁS" at bounding box center [955, 317] width 37 height 30
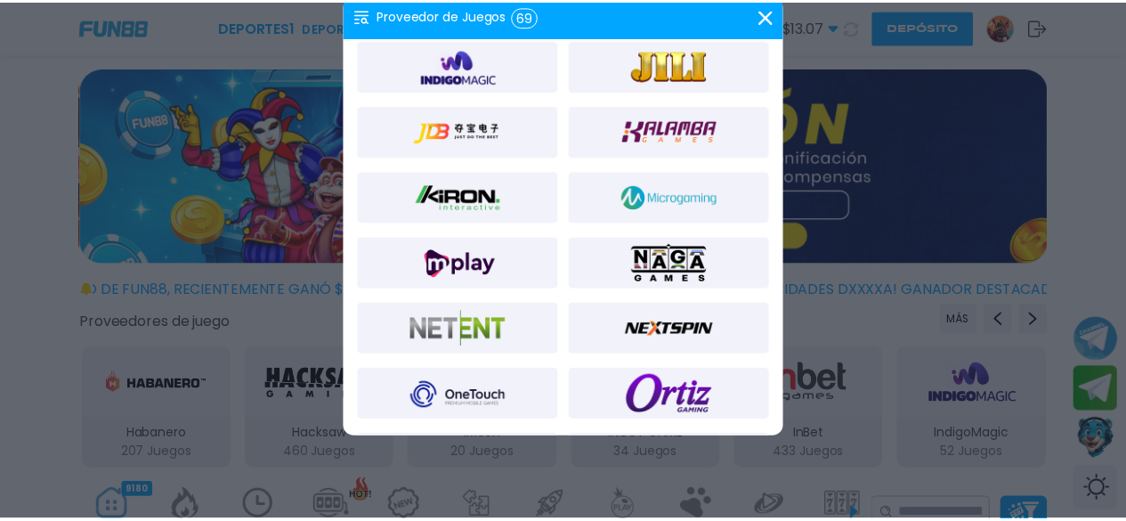
scroll to position [935, 0]
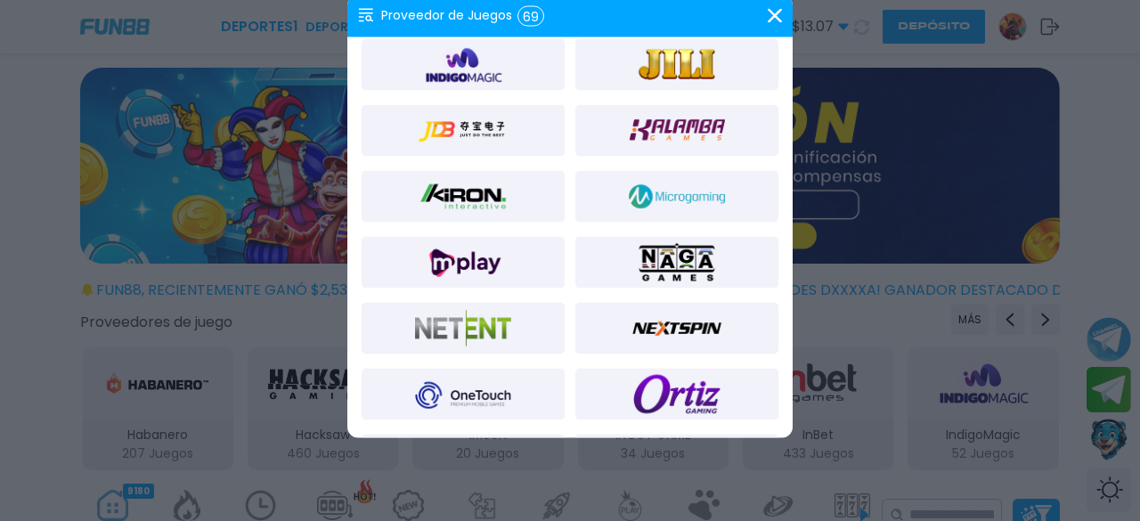
click at [703, 200] on img at bounding box center [677, 195] width 96 height 43
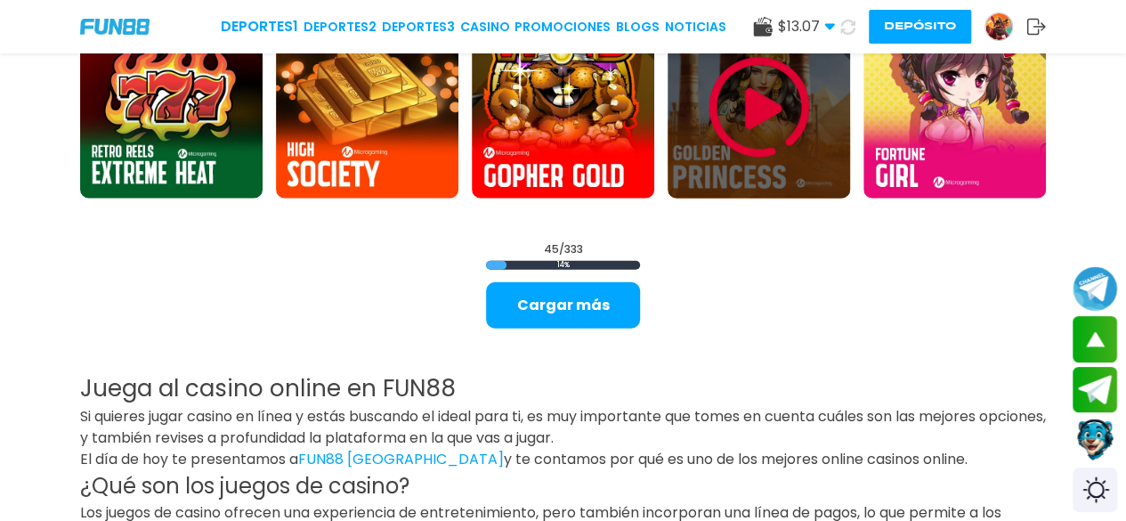
scroll to position [2117, 0]
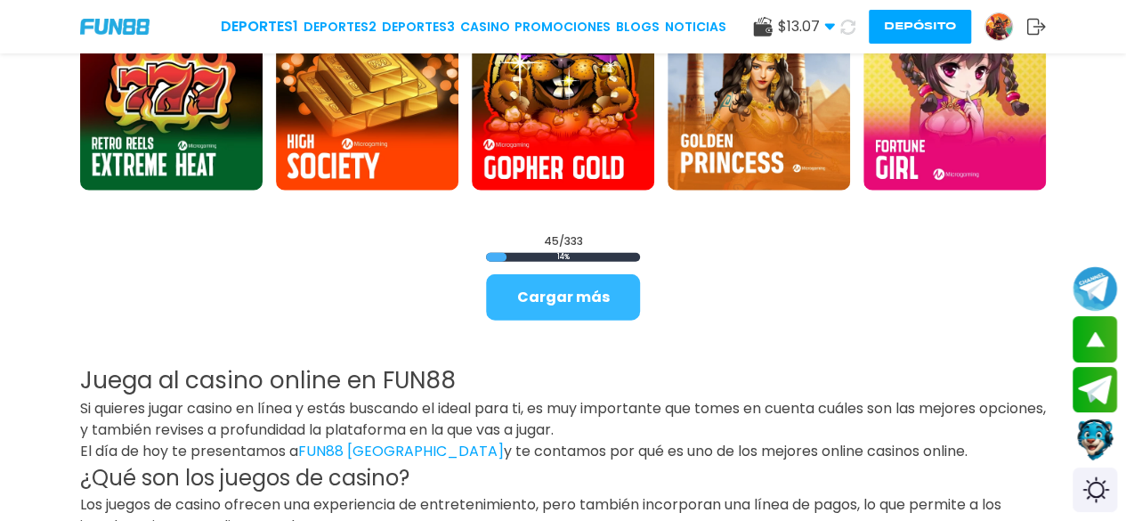
click at [535, 288] on button "Cargar más" at bounding box center [563, 297] width 154 height 46
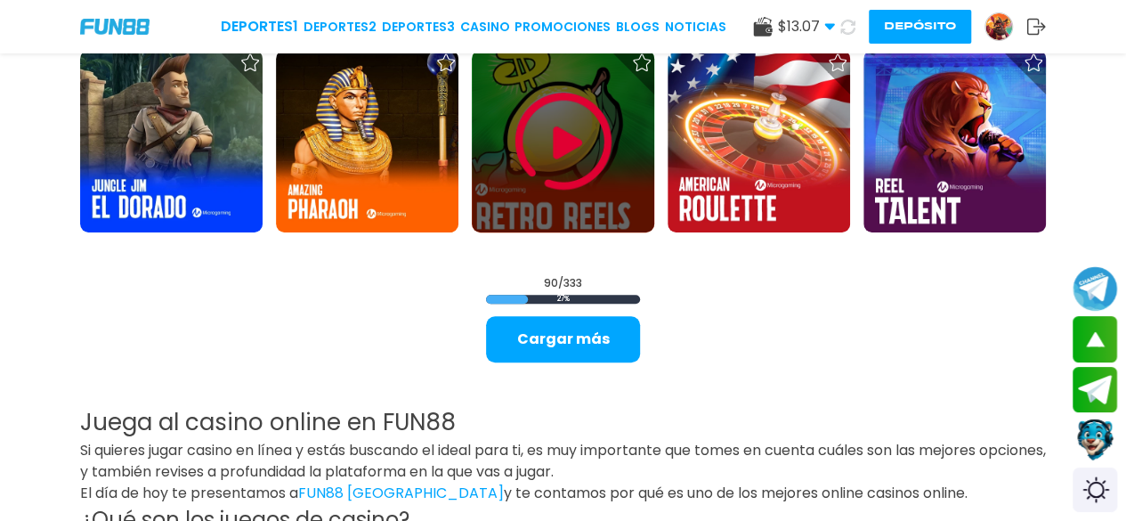
scroll to position [3839, 0]
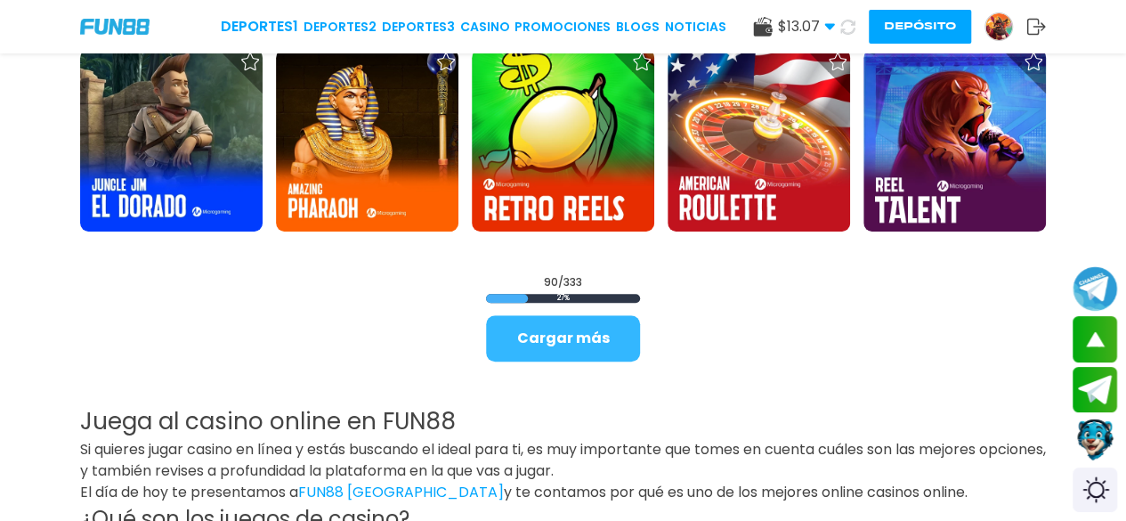
click at [544, 327] on button "Cargar más" at bounding box center [563, 338] width 154 height 46
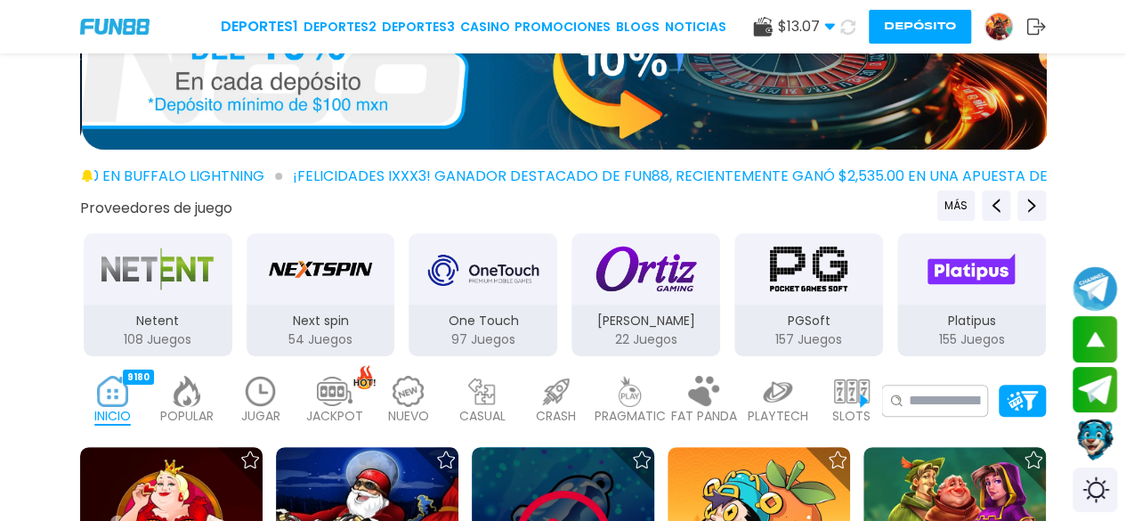
scroll to position [110, 0]
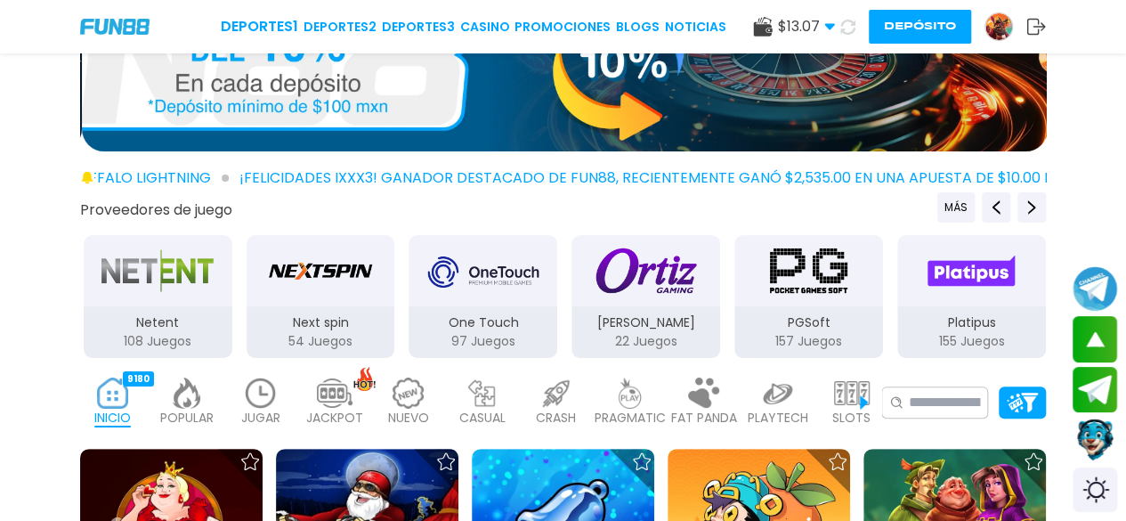
click at [794, 275] on img "PGSoft" at bounding box center [808, 271] width 112 height 50
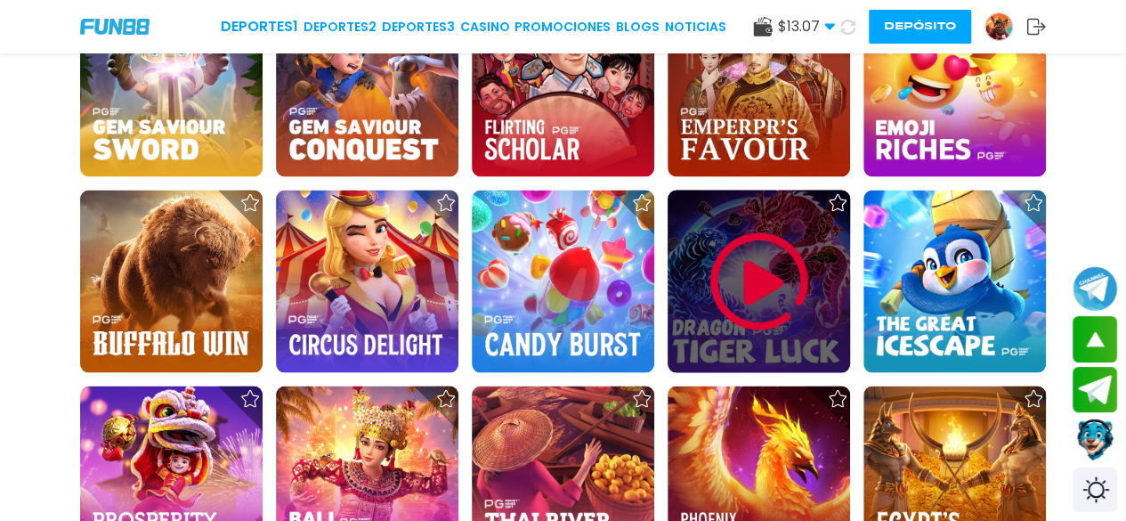
scroll to position [1554, 0]
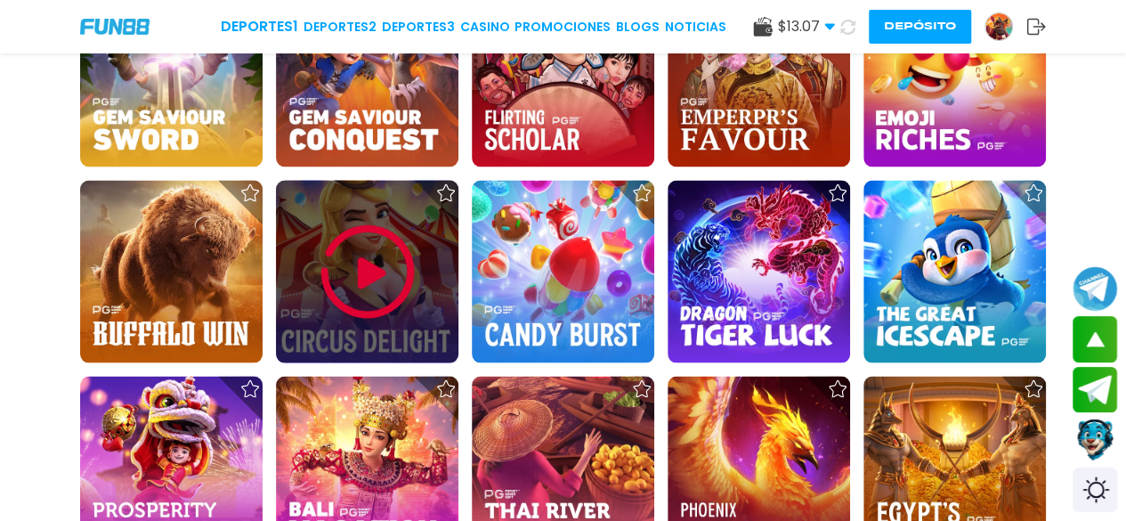
click at [370, 236] on img at bounding box center [367, 271] width 107 height 107
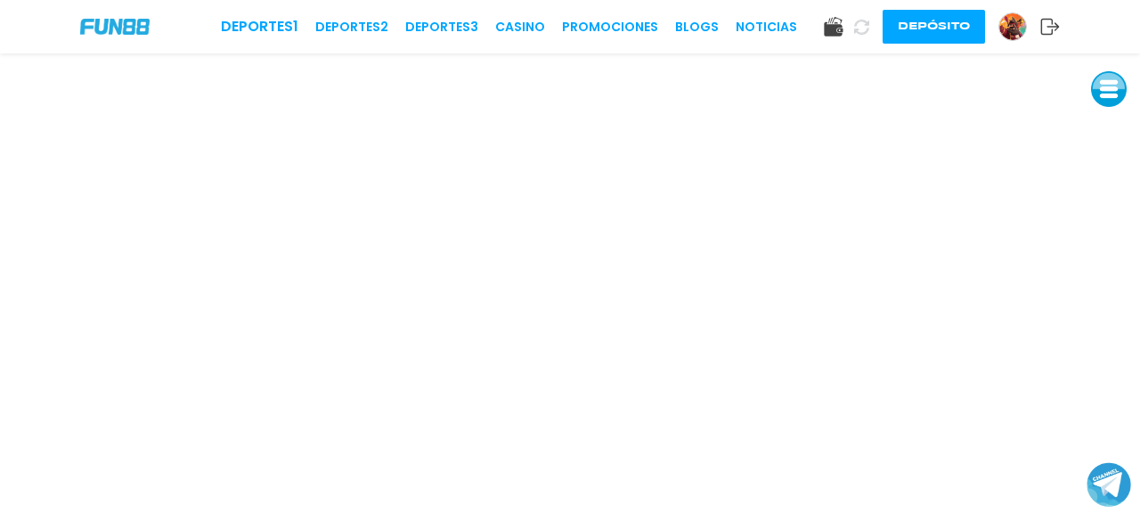
click at [1018, 27] on img at bounding box center [1012, 26] width 27 height 27
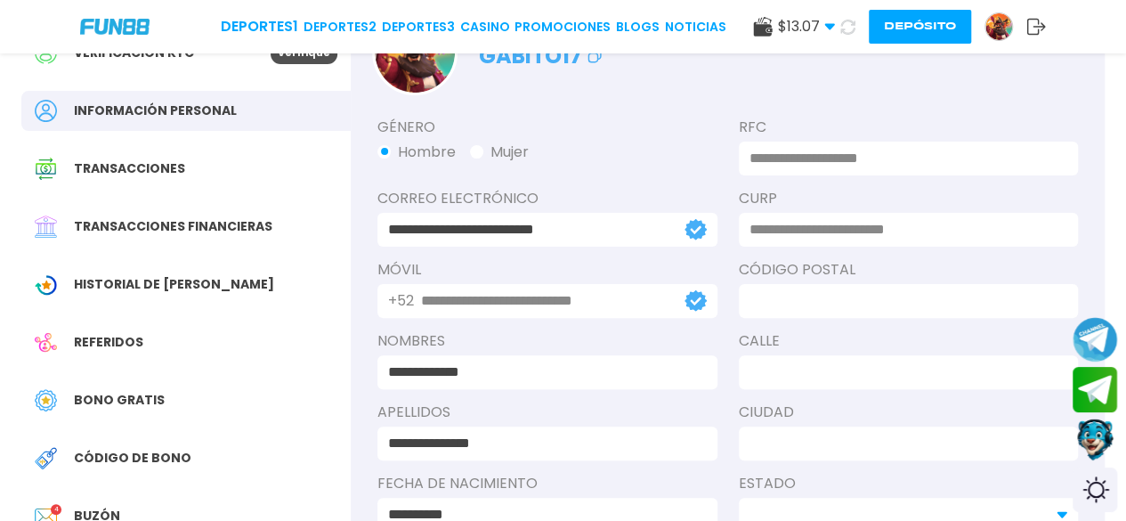
scroll to position [113, 0]
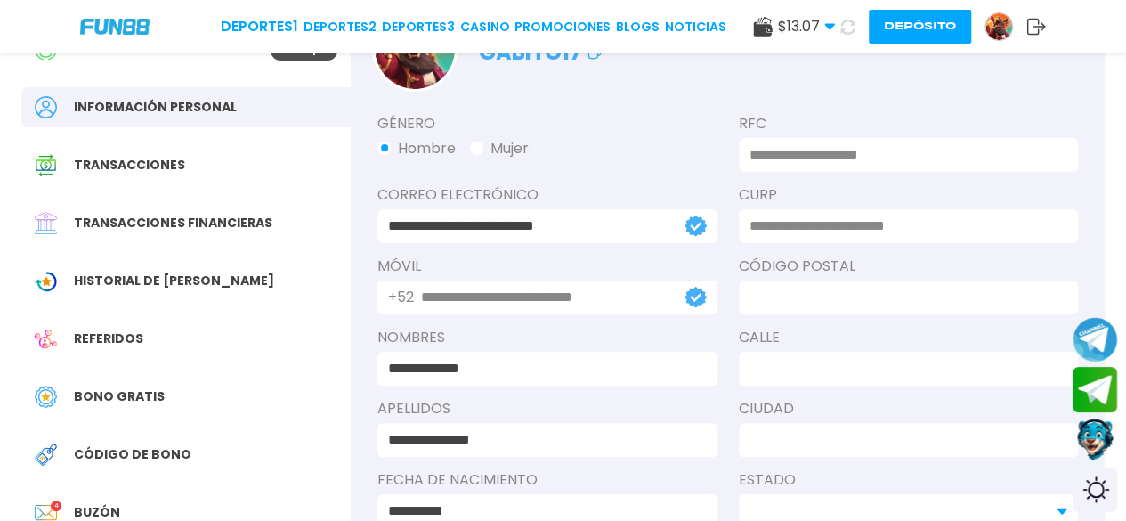
click at [144, 393] on span "Bono Gratis" at bounding box center [119, 396] width 91 height 19
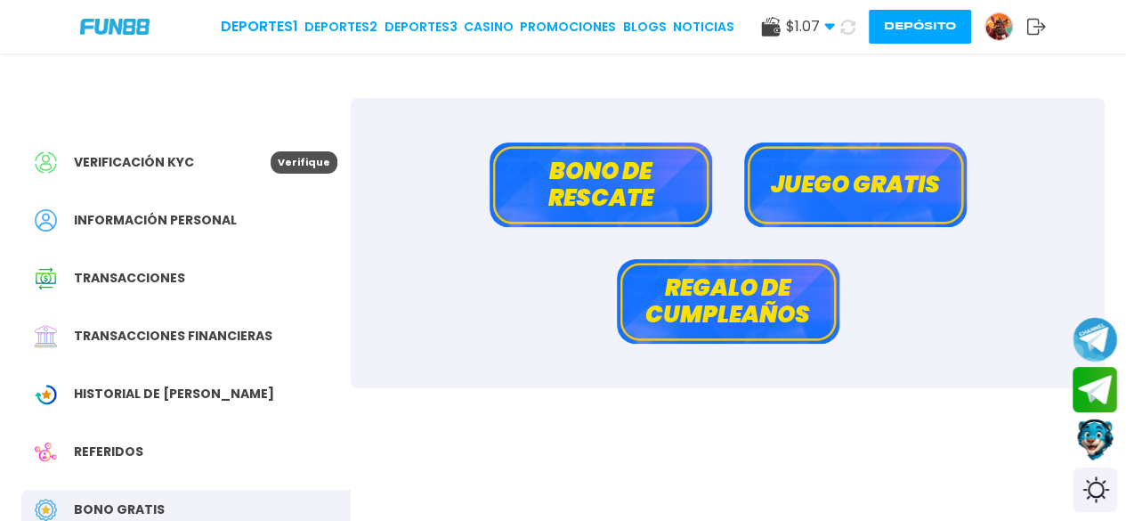
click at [604, 193] on button "Bono de rescate" at bounding box center [601, 184] width 223 height 85
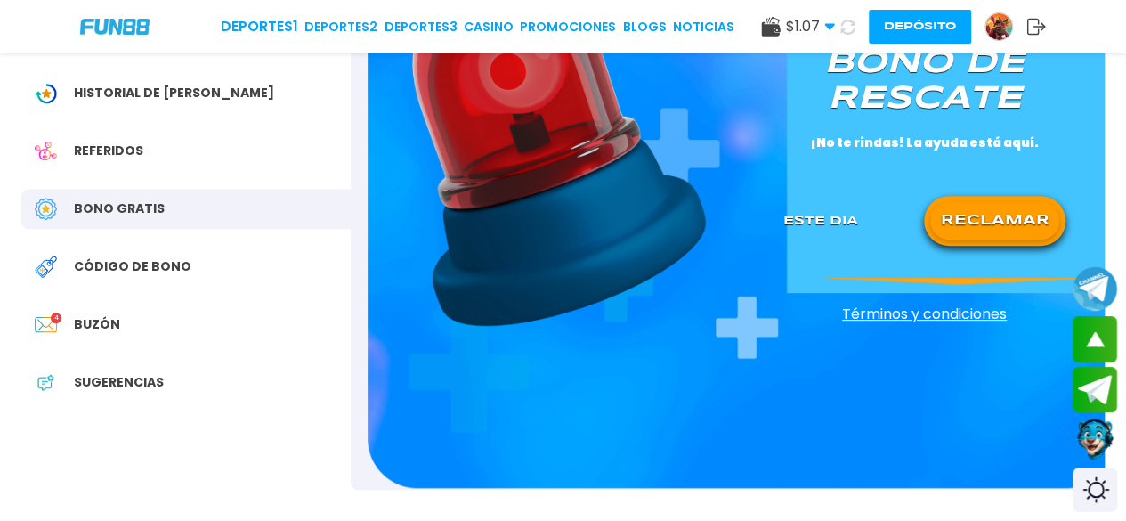
scroll to position [307, 0]
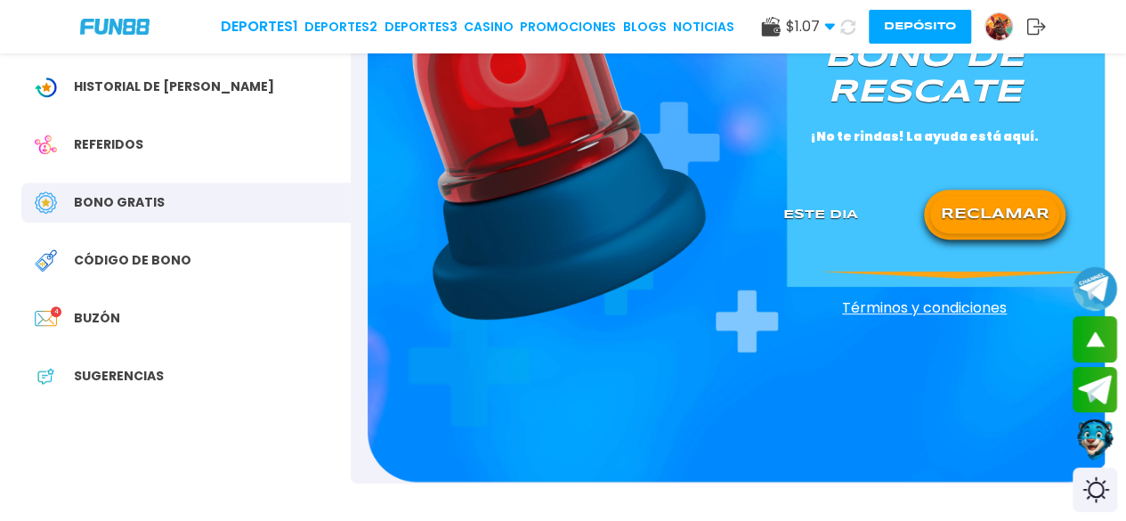
click at [981, 213] on button "RECLAMAR" at bounding box center [994, 214] width 129 height 37
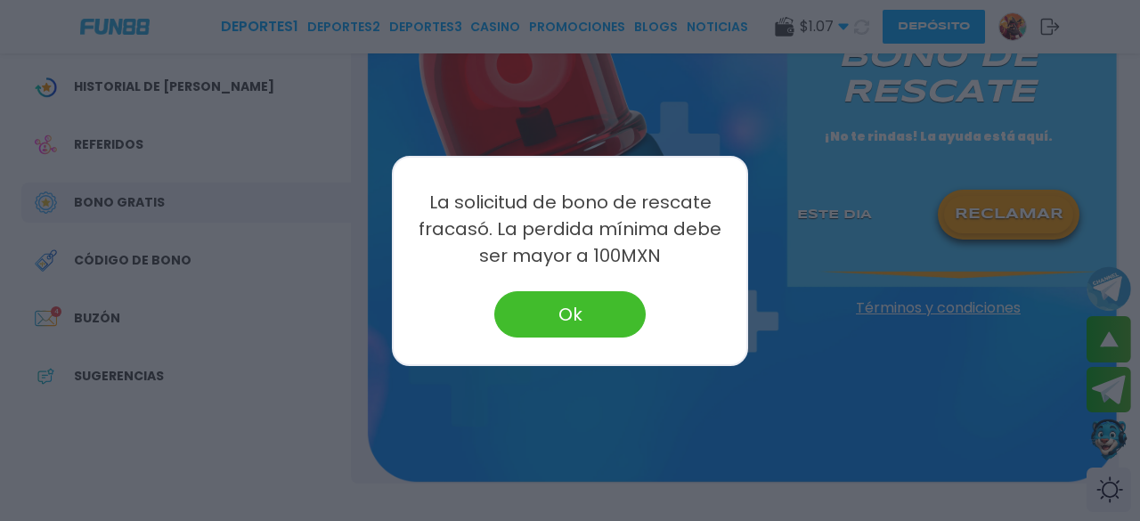
click at [591, 298] on button "Ok" at bounding box center [569, 314] width 151 height 46
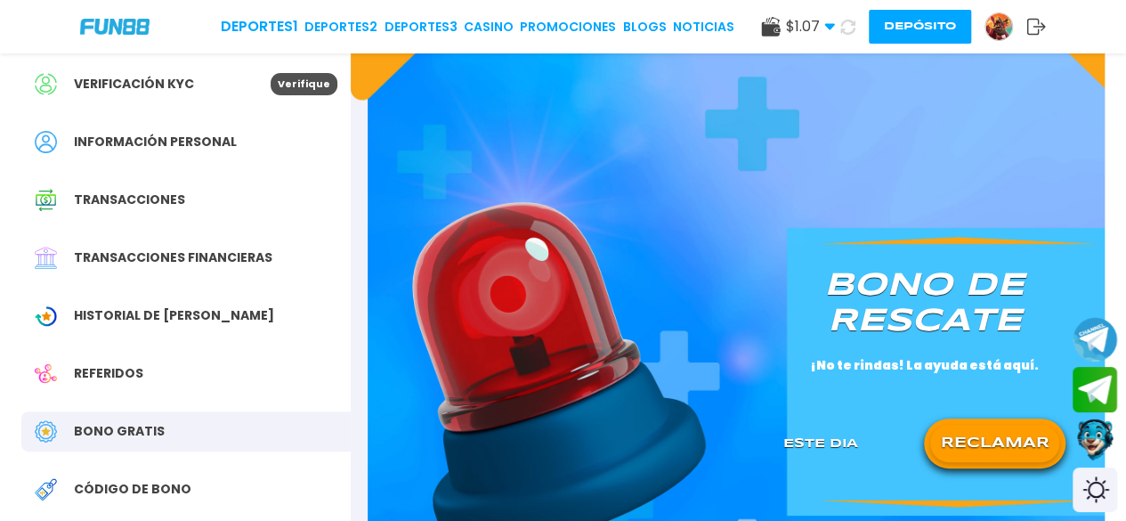
scroll to position [72, 0]
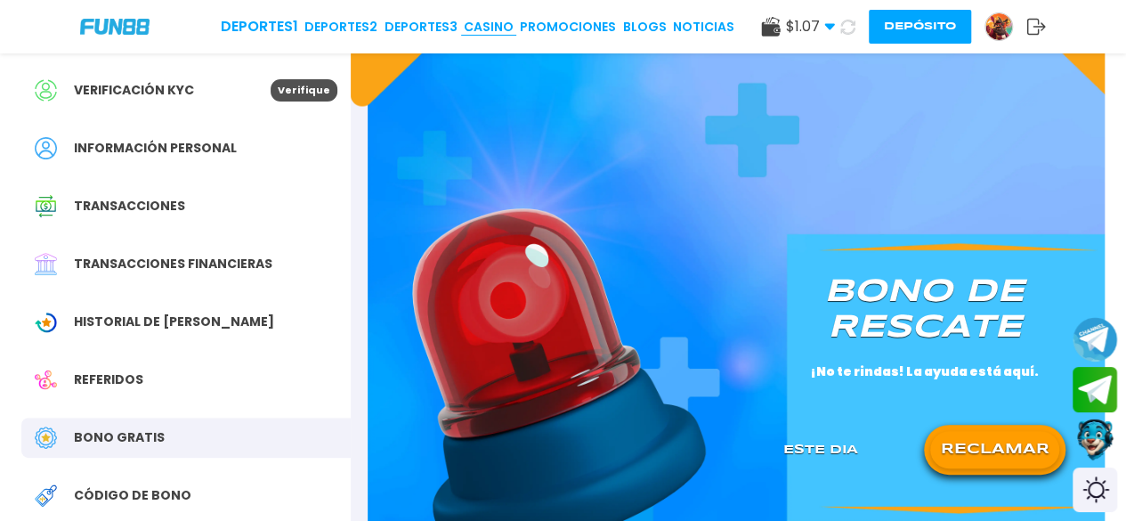
click at [503, 19] on link "CASINO" at bounding box center [489, 27] width 50 height 19
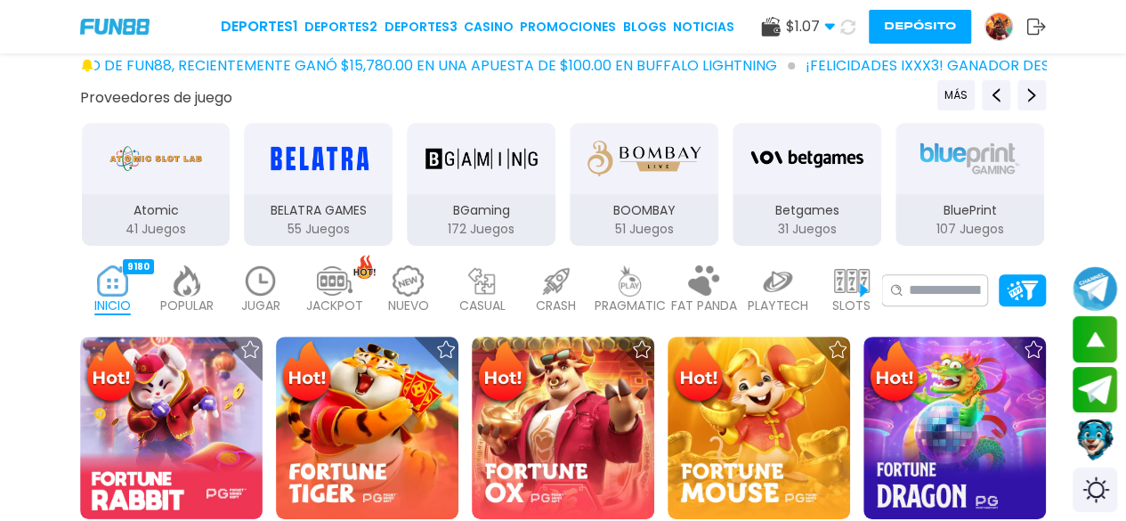
scroll to position [248, 0]
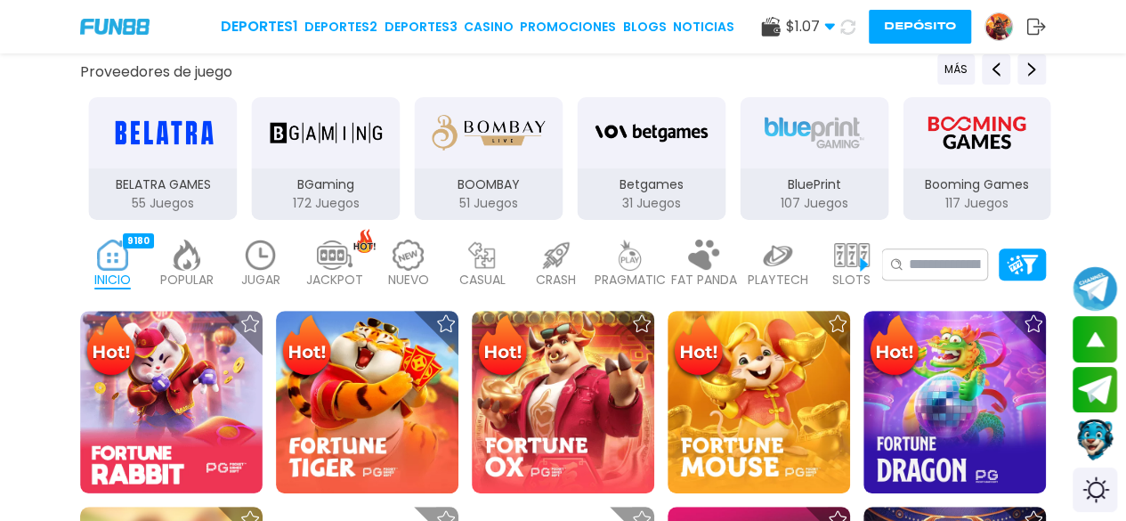
click at [276, 255] on img at bounding box center [261, 254] width 36 height 31
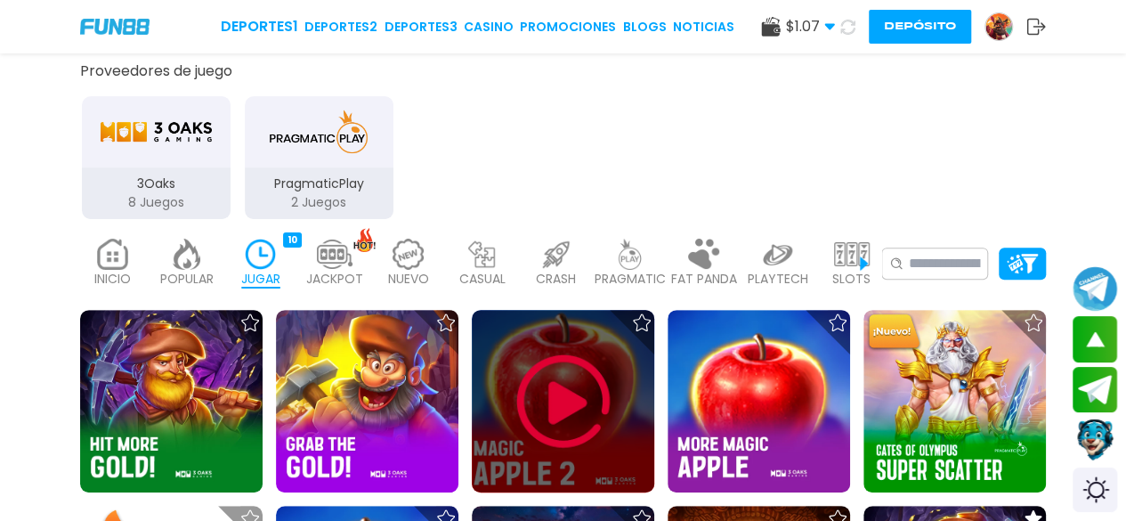
scroll to position [490, 0]
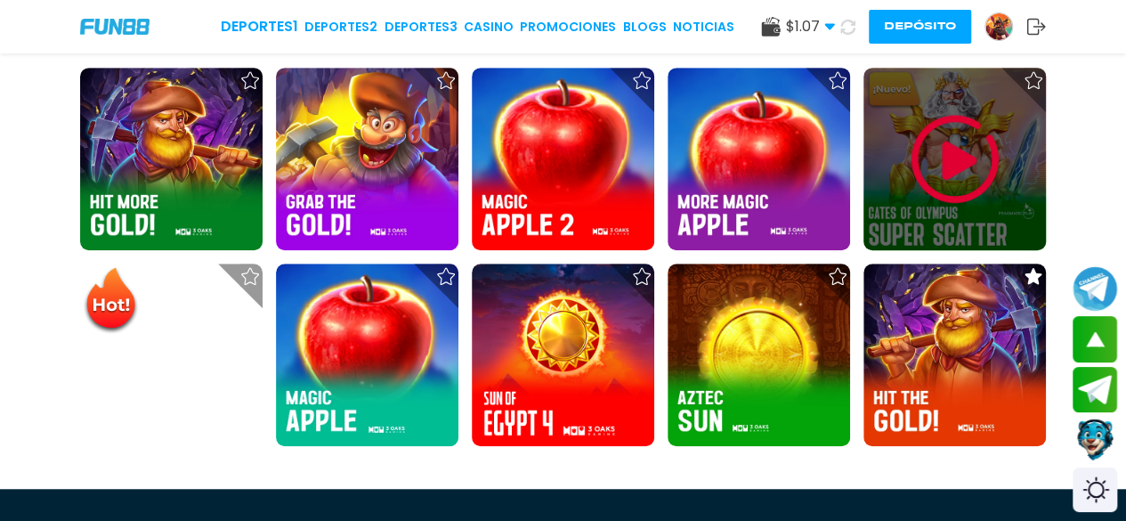
click at [967, 159] on img at bounding box center [955, 159] width 107 height 107
